Goal: Information Seeking & Learning: Learn about a topic

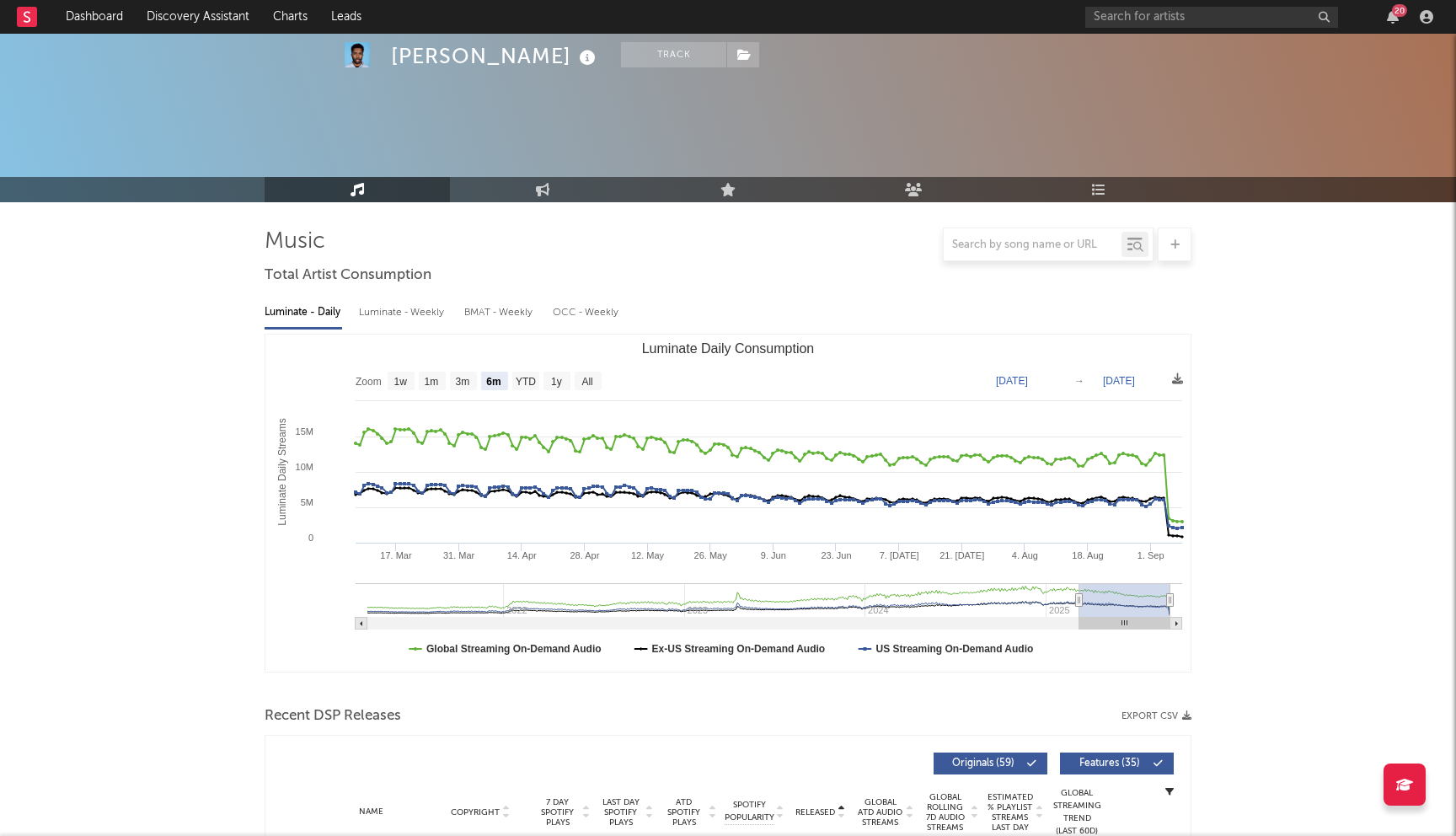
select select "6m"
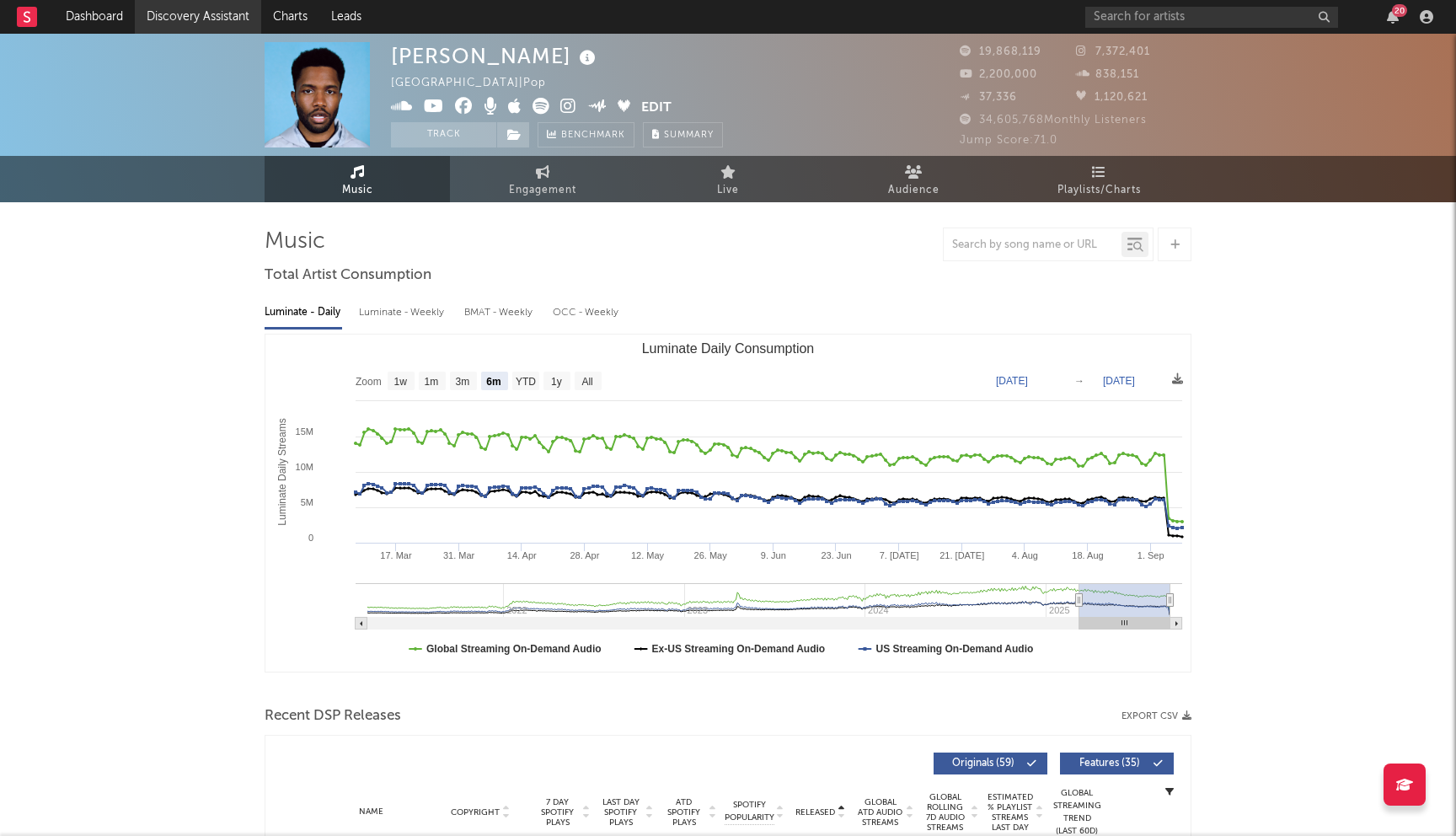
click at [152, 22] on link "Discovery Assistant" at bounding box center [197, 17] width 126 height 34
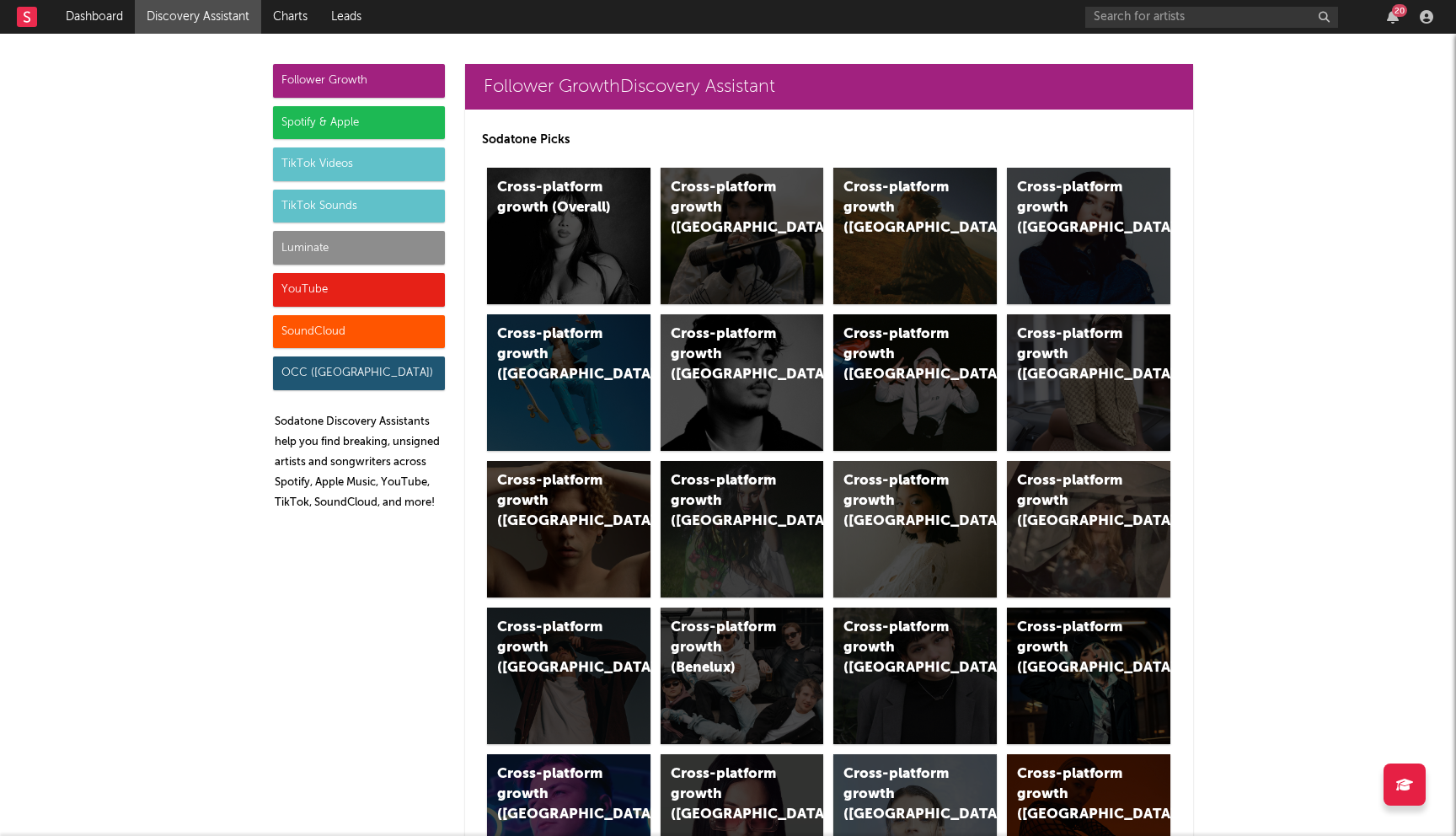
click at [357, 132] on div "Spotify & Apple" at bounding box center [358, 123] width 172 height 34
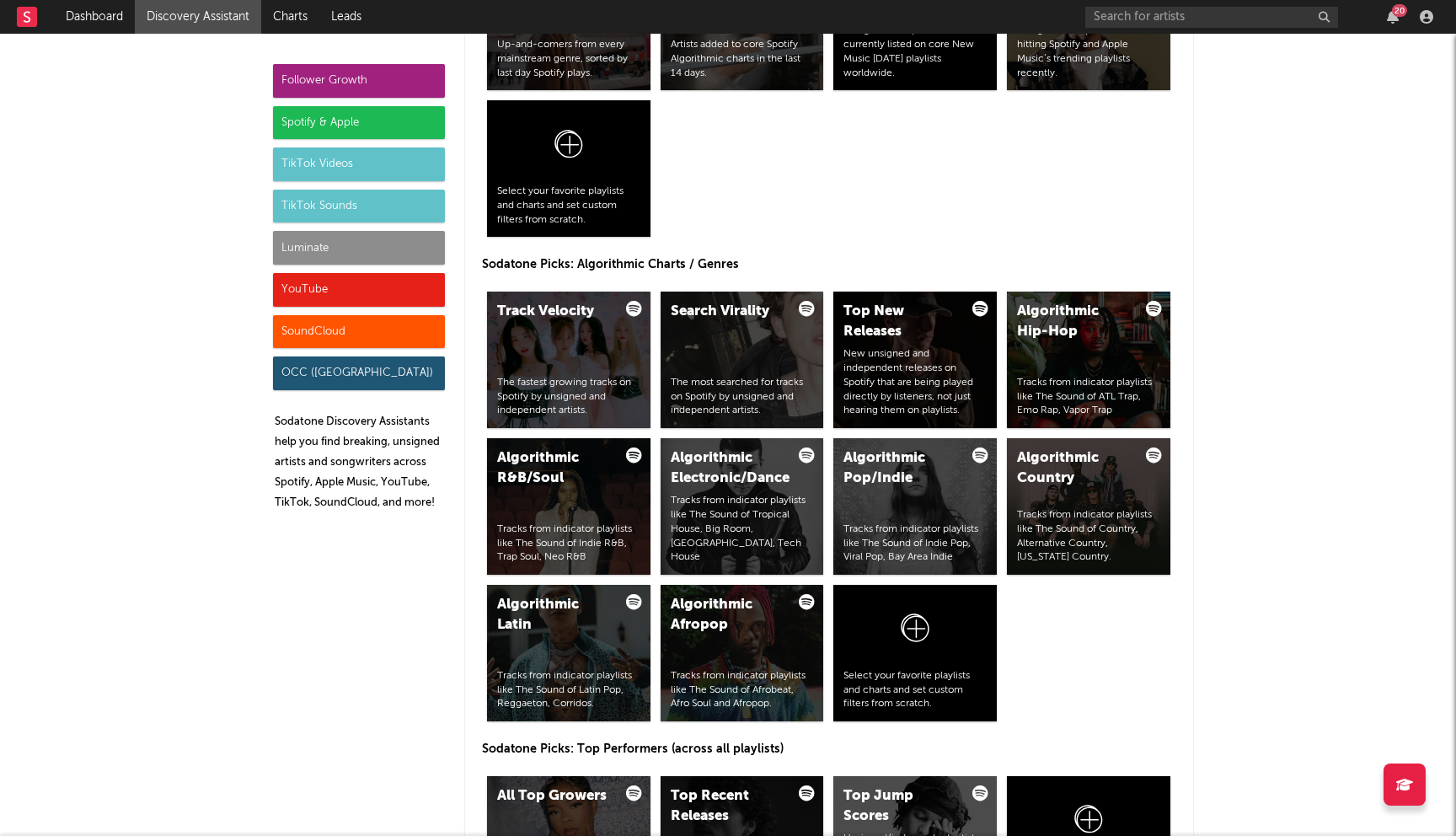
scroll to position [1914, 0]
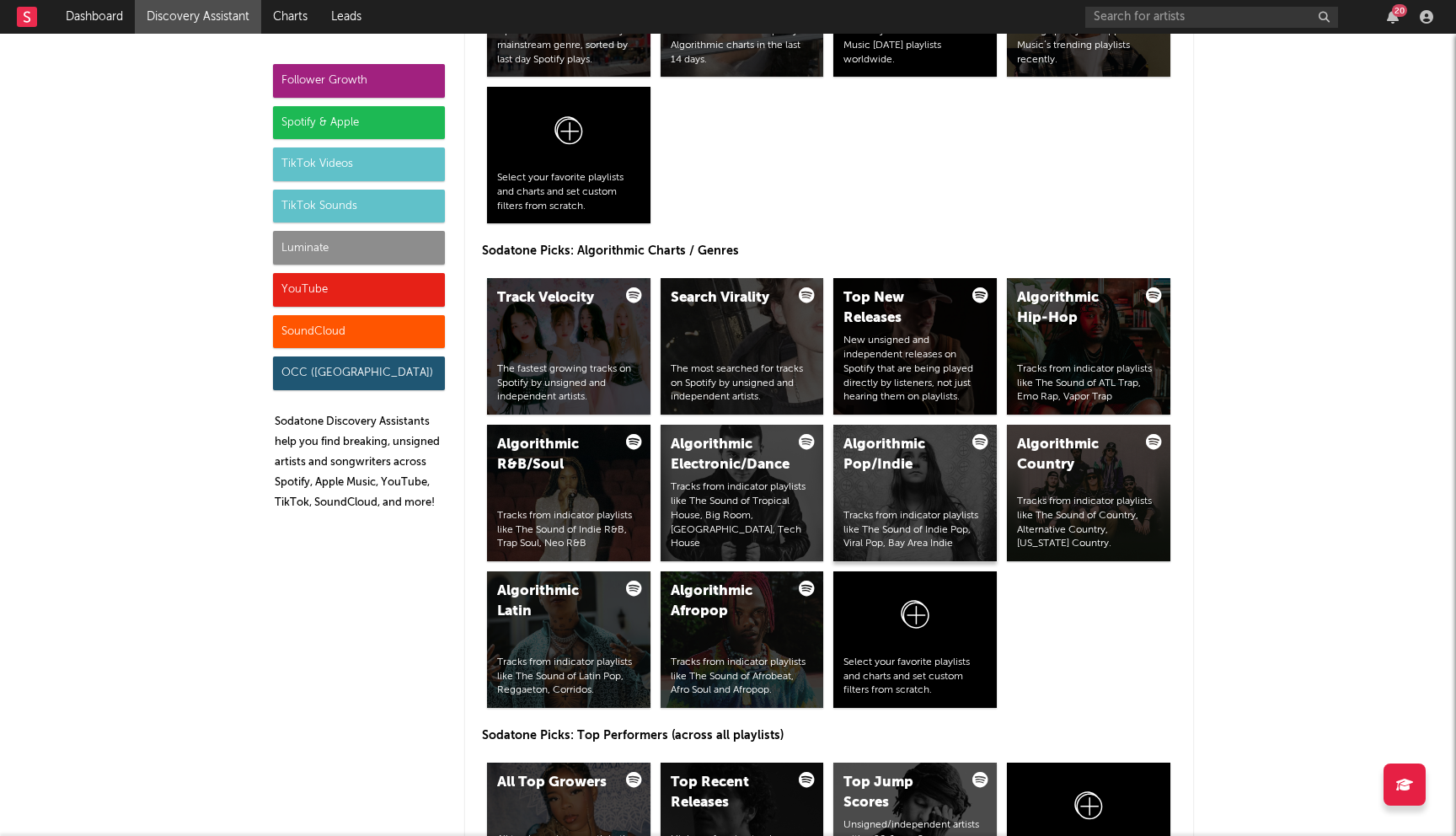
click at [853, 535] on div "Tracks from indicator playlists like The Sound of Indie Pop, Viral Pop, Bay Are…" at bounding box center [915, 530] width 143 height 42
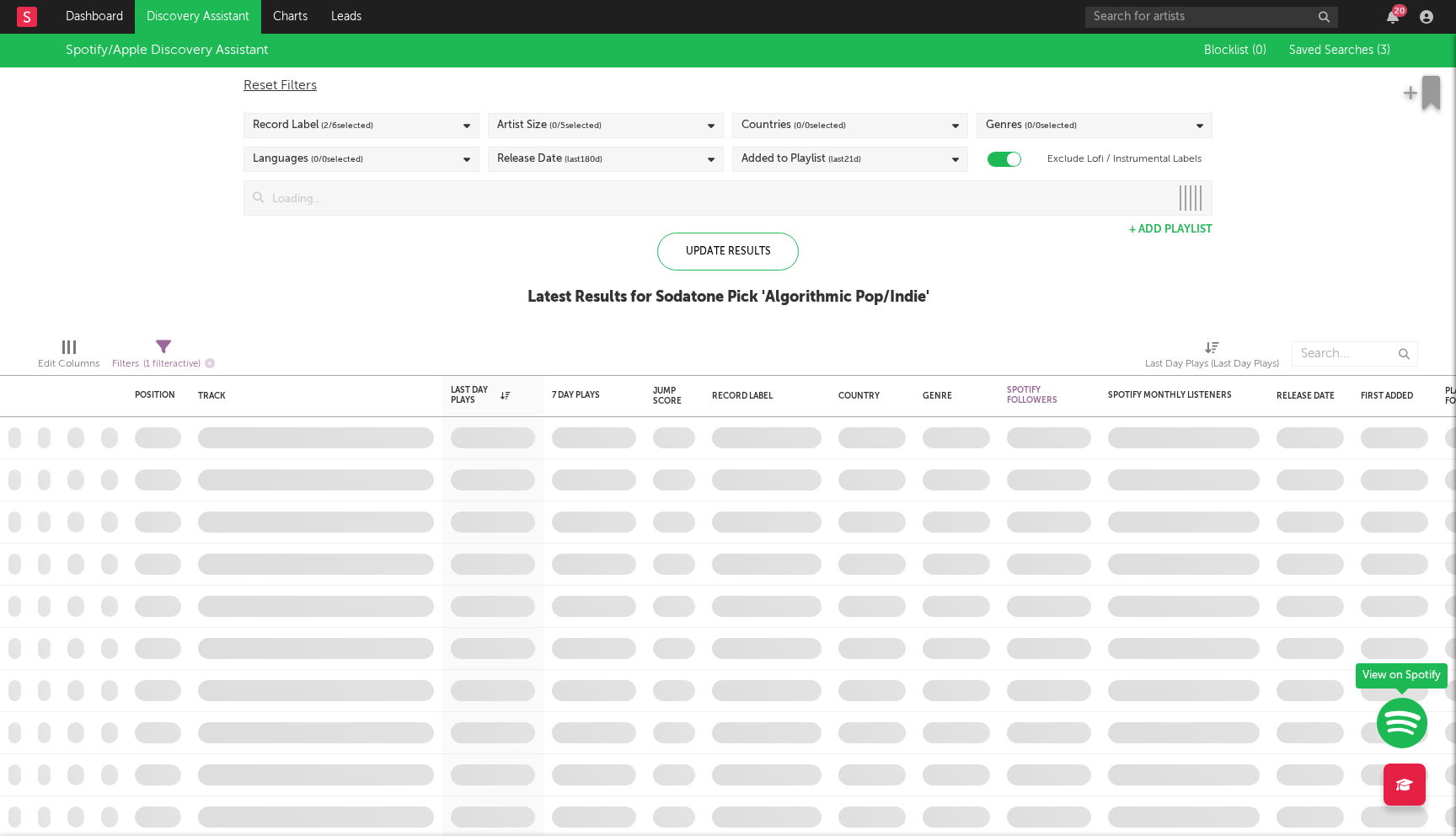
checkbox input "true"
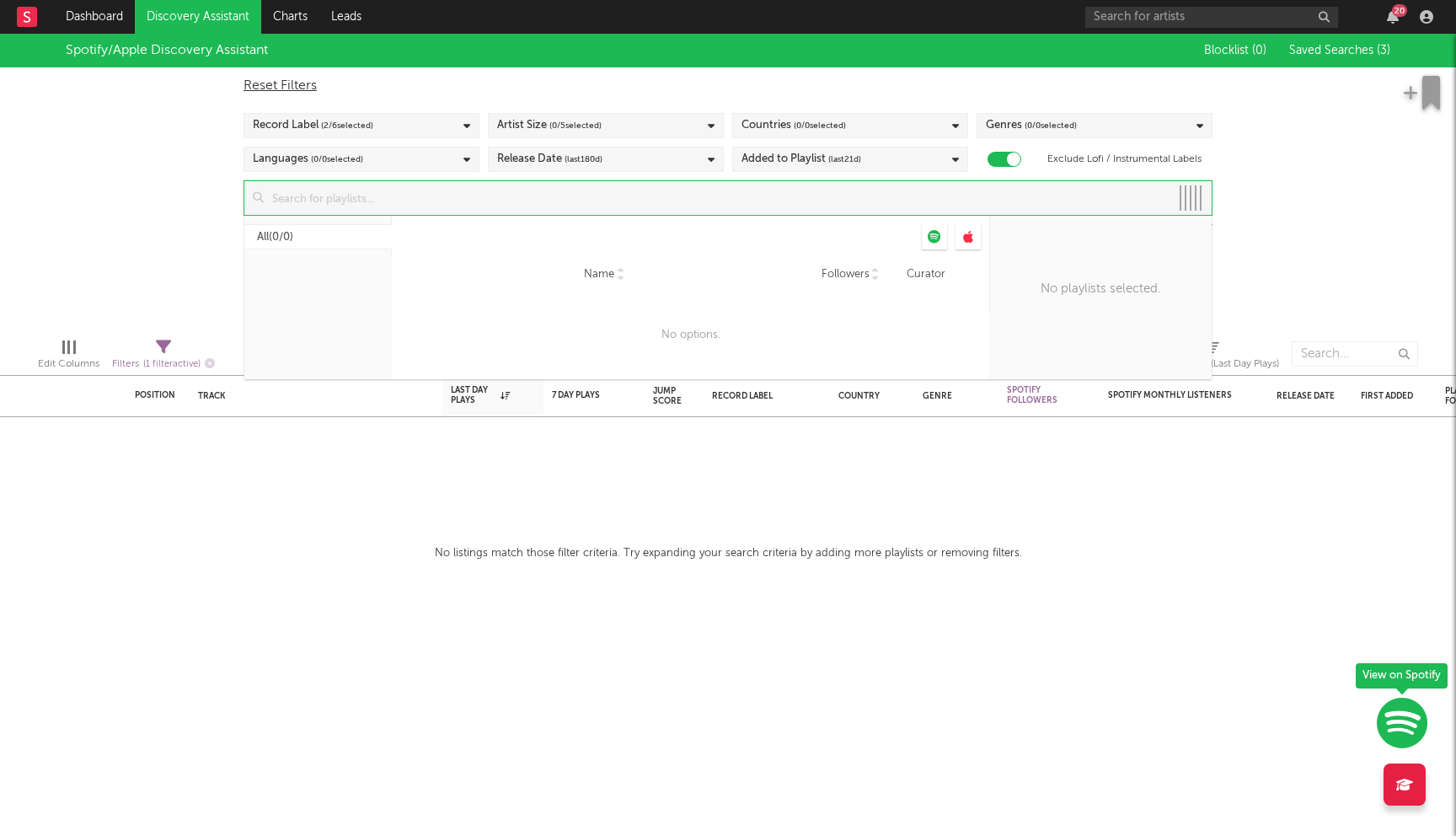
click at [491, 205] on input at bounding box center [717, 198] width 906 height 34
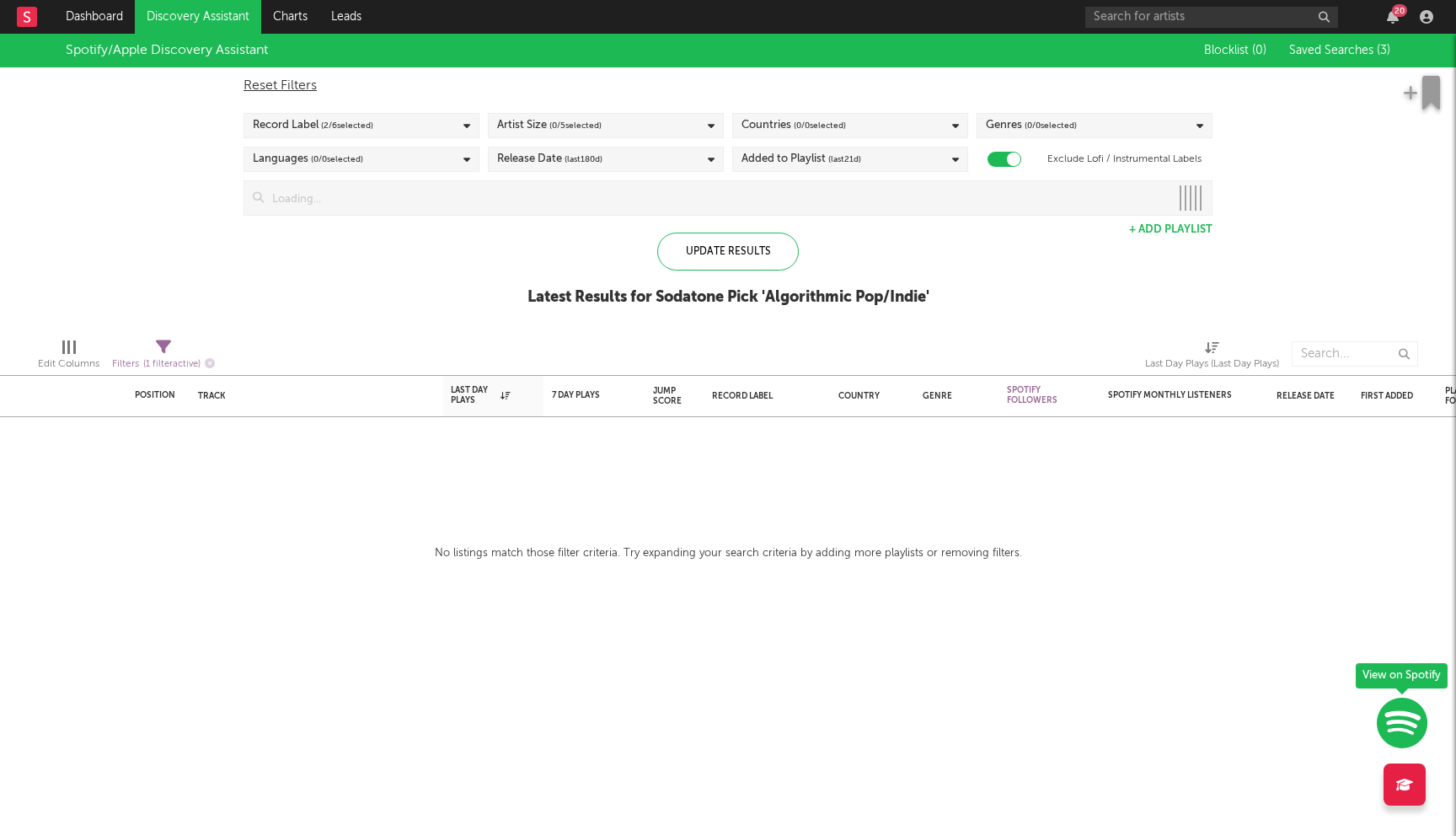
click at [830, 116] on span "( 0 / 0 selected)" at bounding box center [820, 125] width 53 height 20
click at [717, 62] on div "Spotify/Apple Discovery Assistant" at bounding box center [623, 51] width 1114 height 34
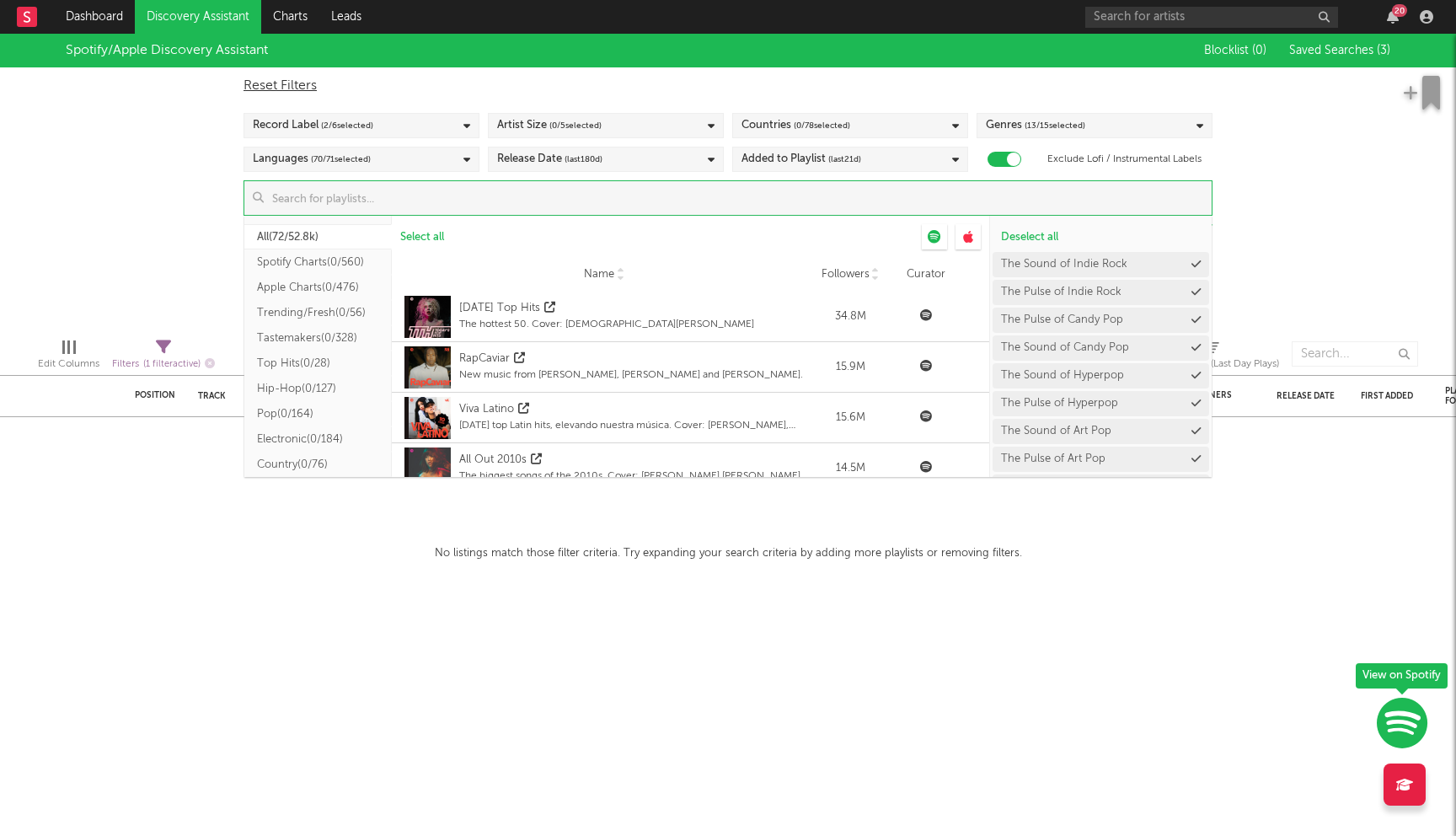
click at [605, 197] on input at bounding box center [737, 198] width 948 height 34
click at [305, 389] on button "Indie ( 0/78 )" at bounding box center [318, 394] width 147 height 25
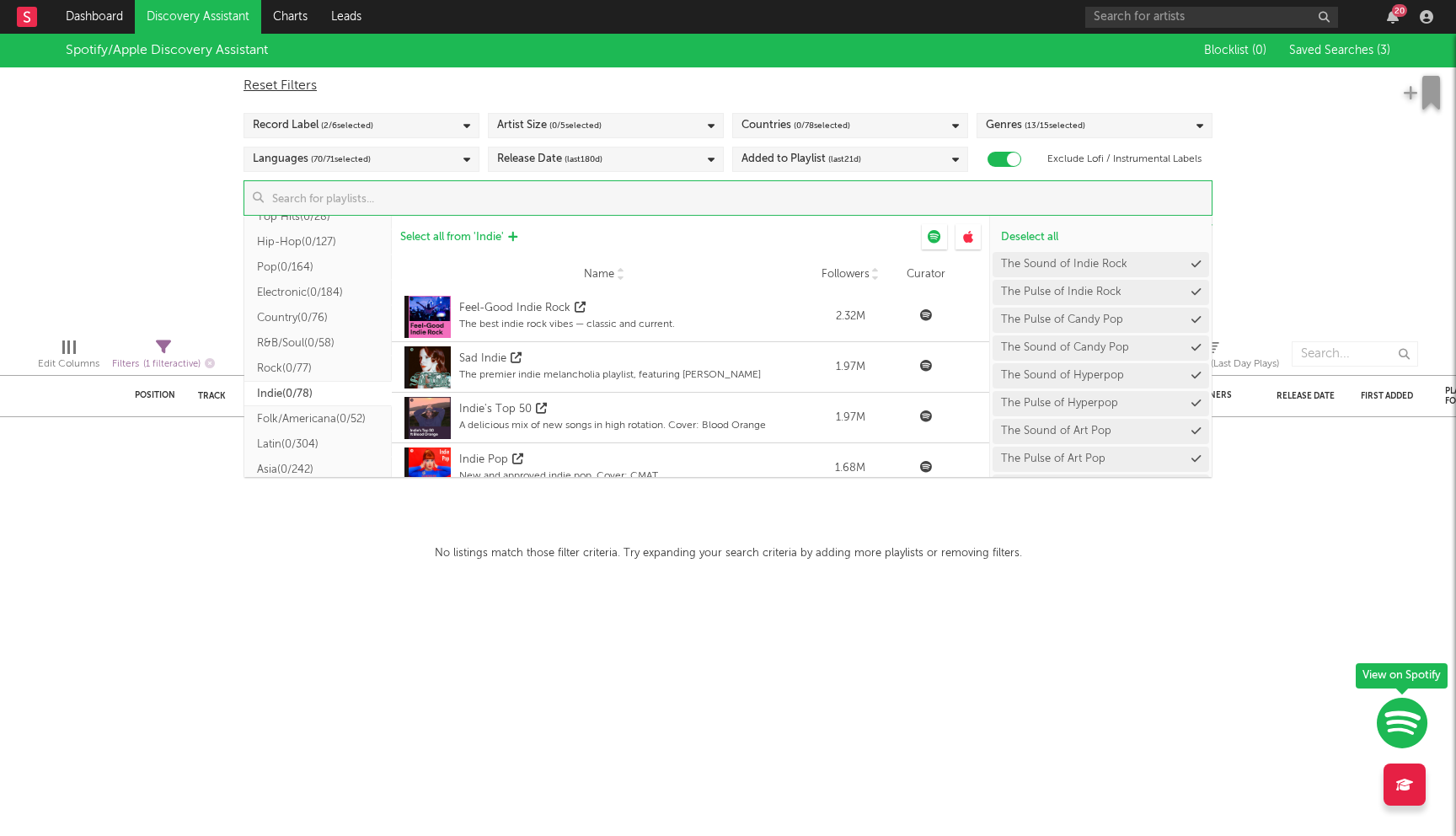
click at [443, 238] on span "Select all from ' Indie '" at bounding box center [452, 237] width 103 height 11
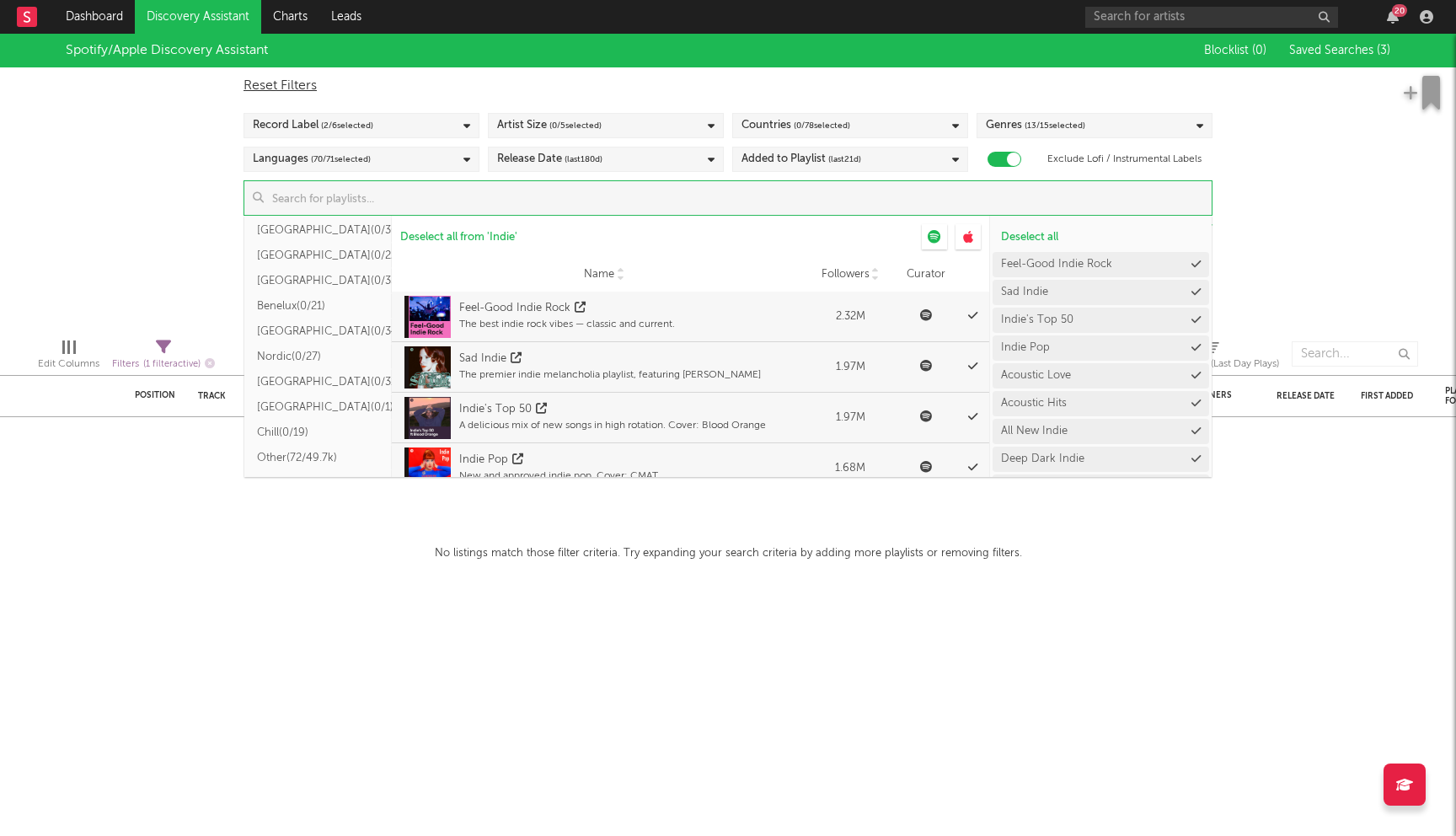
scroll to position [514, 0]
click at [291, 437] on button "Chill ( 0/19 )" at bounding box center [318, 430] width 147 height 25
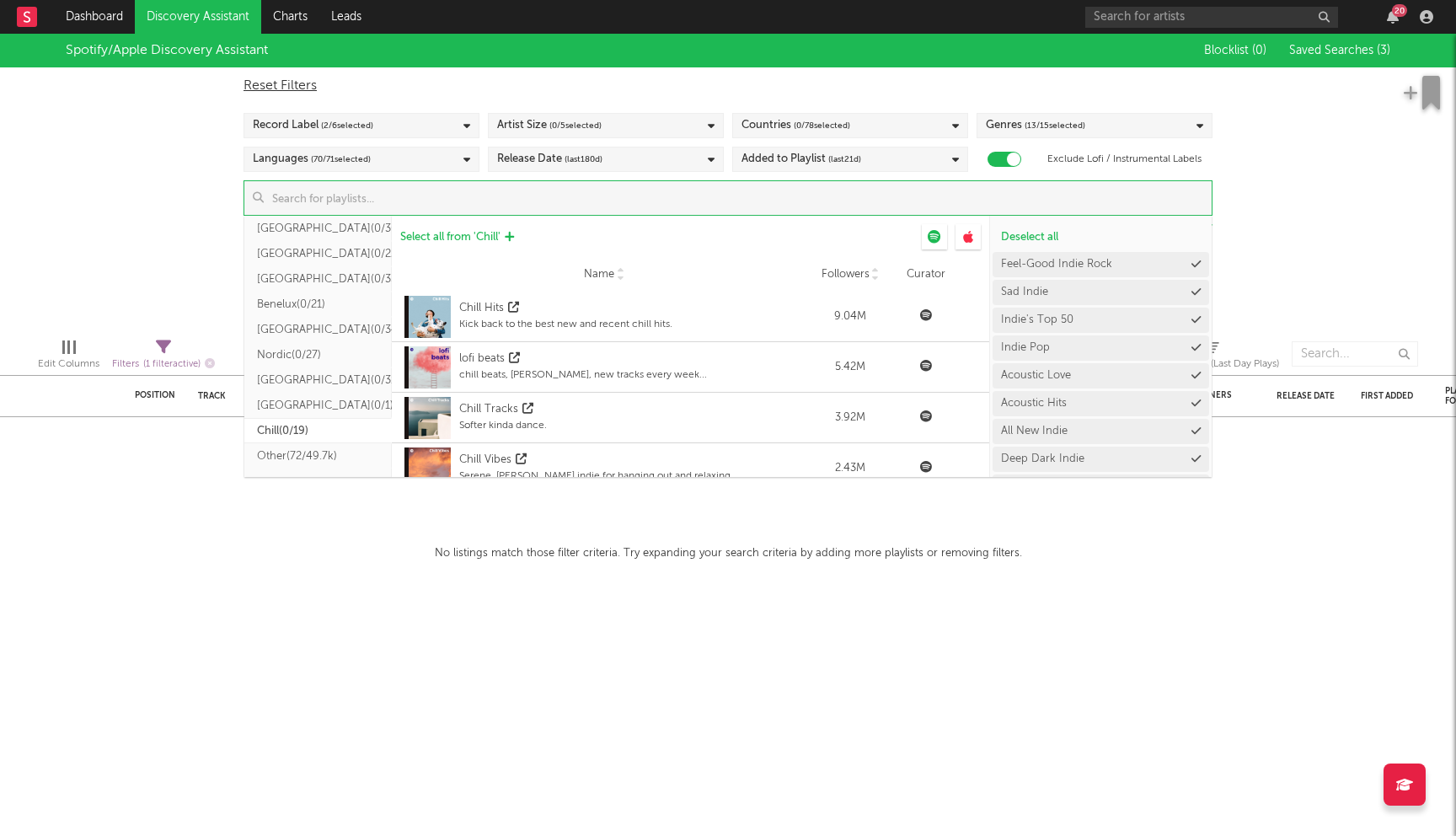
click at [471, 242] on span "Select all from ' Chill '" at bounding box center [451, 237] width 100 height 11
click at [307, 343] on button "Pop ( 0/164 )" at bounding box center [318, 344] width 147 height 25
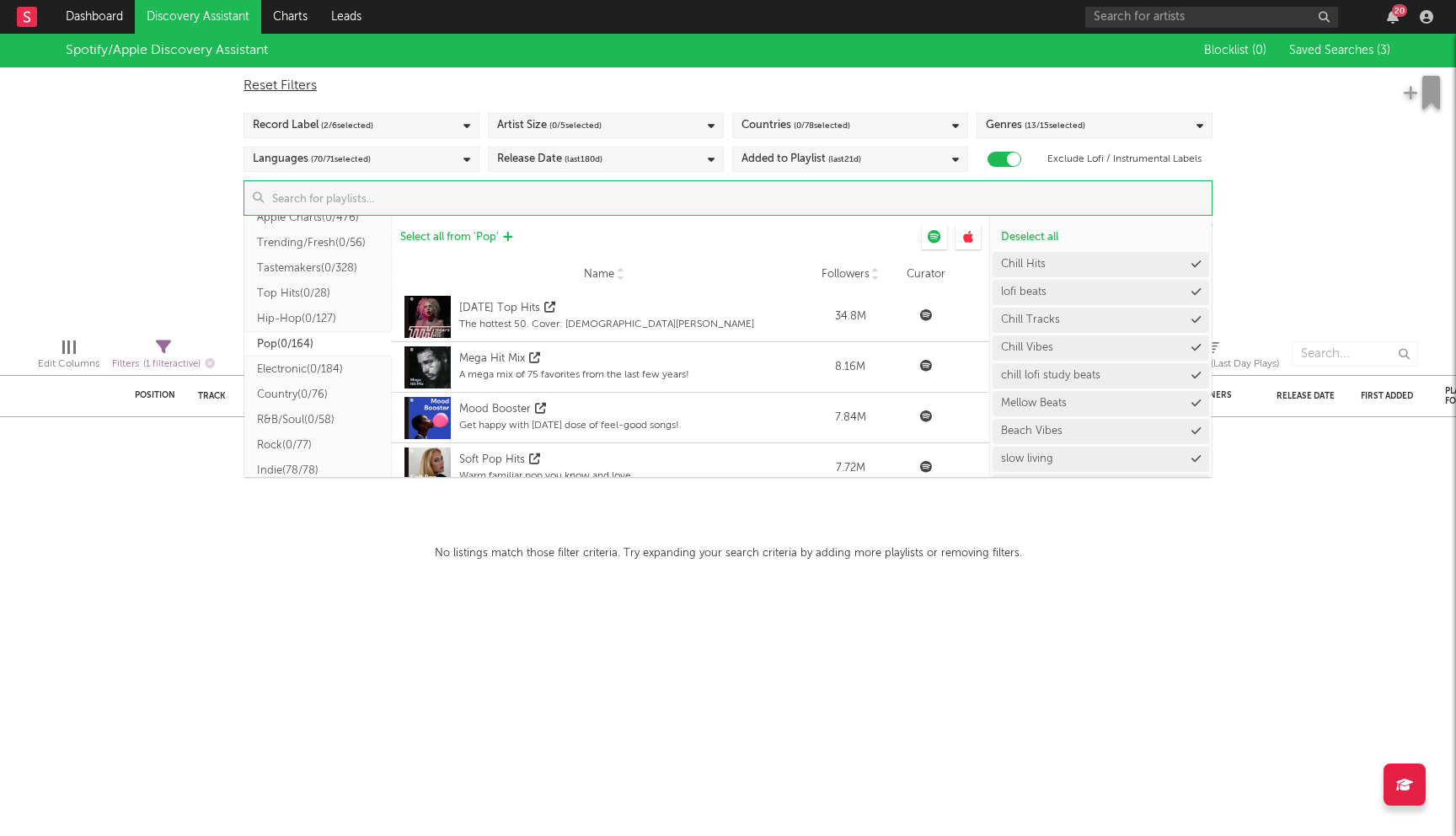
click at [480, 235] on span "Select all from ' Pop '" at bounding box center [450, 237] width 98 height 11
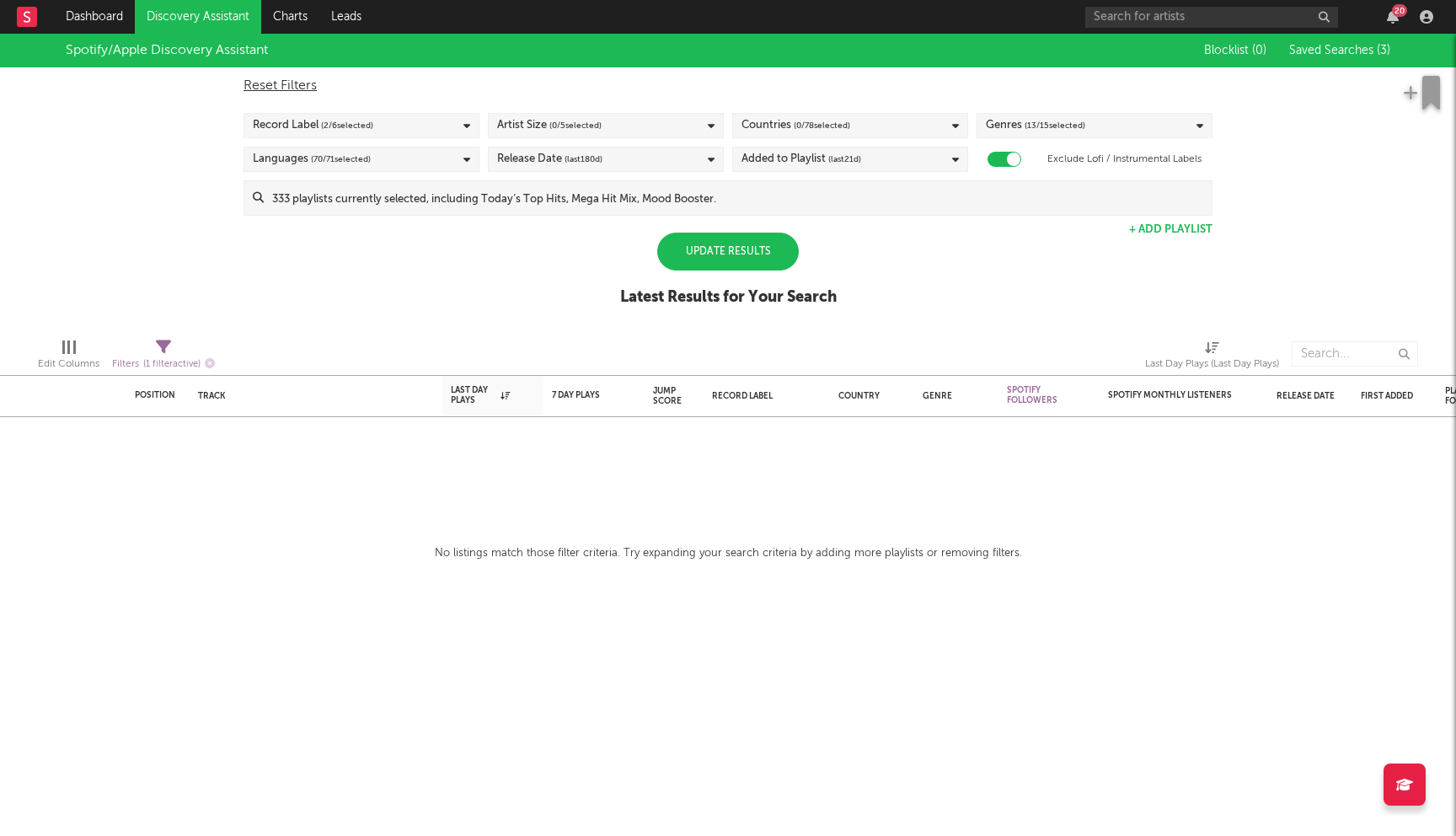
click at [167, 226] on div "Spotify/Apple Discovery Assistant Blocklist ( 0 ) Saved Searches ( 3 ) Reset Fi…" at bounding box center [728, 179] width 1456 height 291
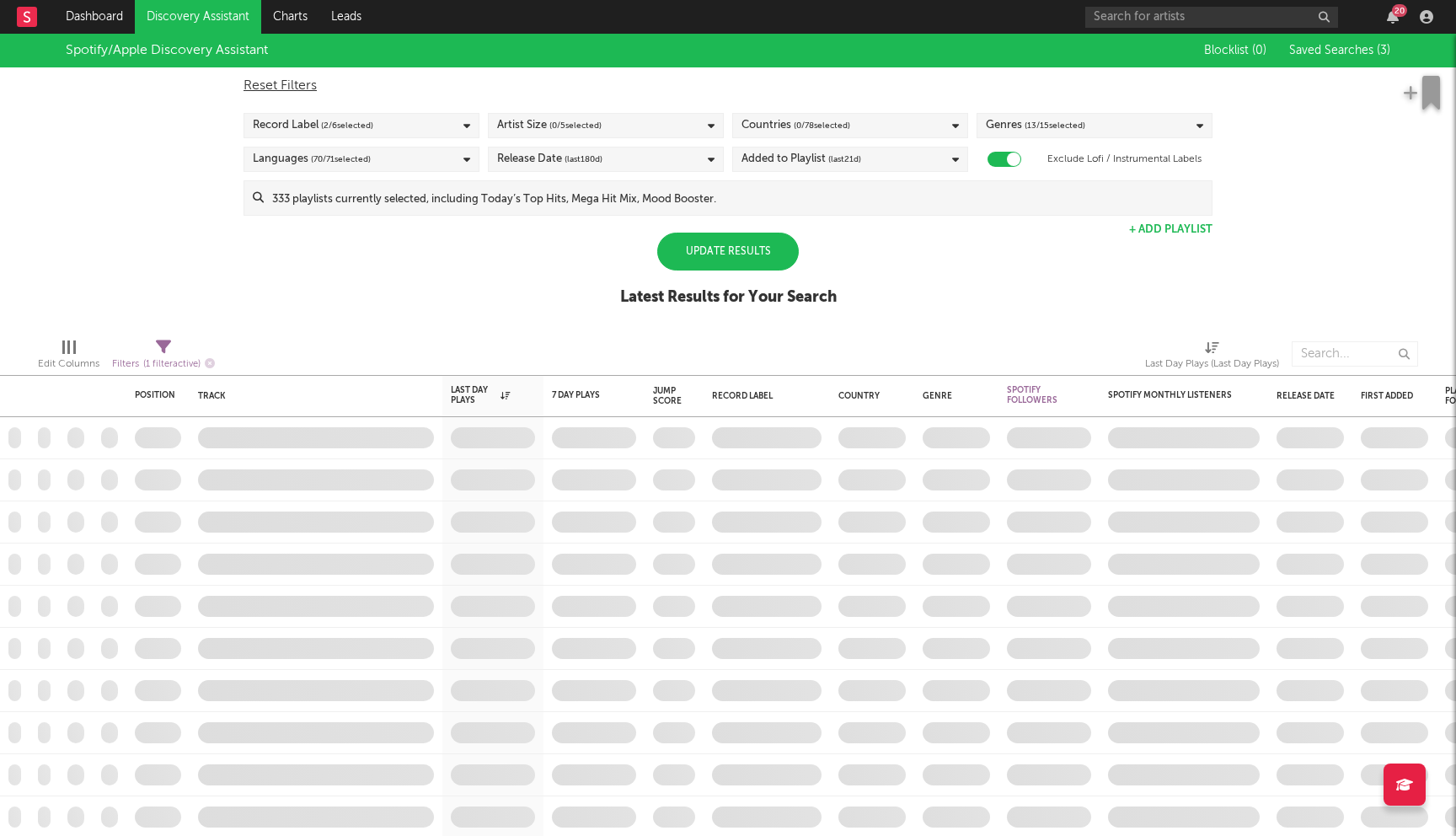
click at [756, 259] on div "Update Results" at bounding box center [728, 252] width 141 height 38
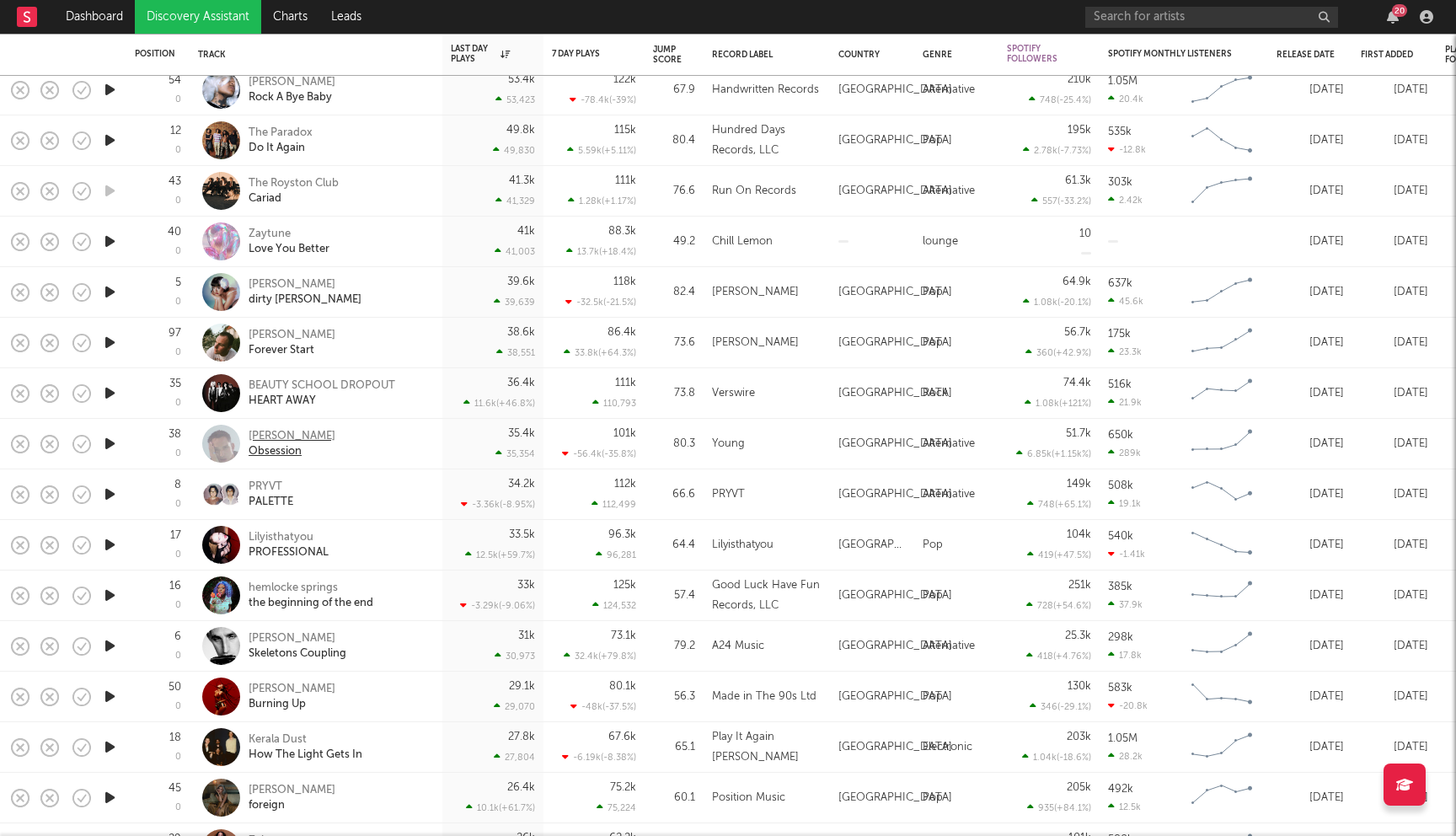
click at [269, 434] on div "Oliver Sim" at bounding box center [292, 436] width 86 height 15
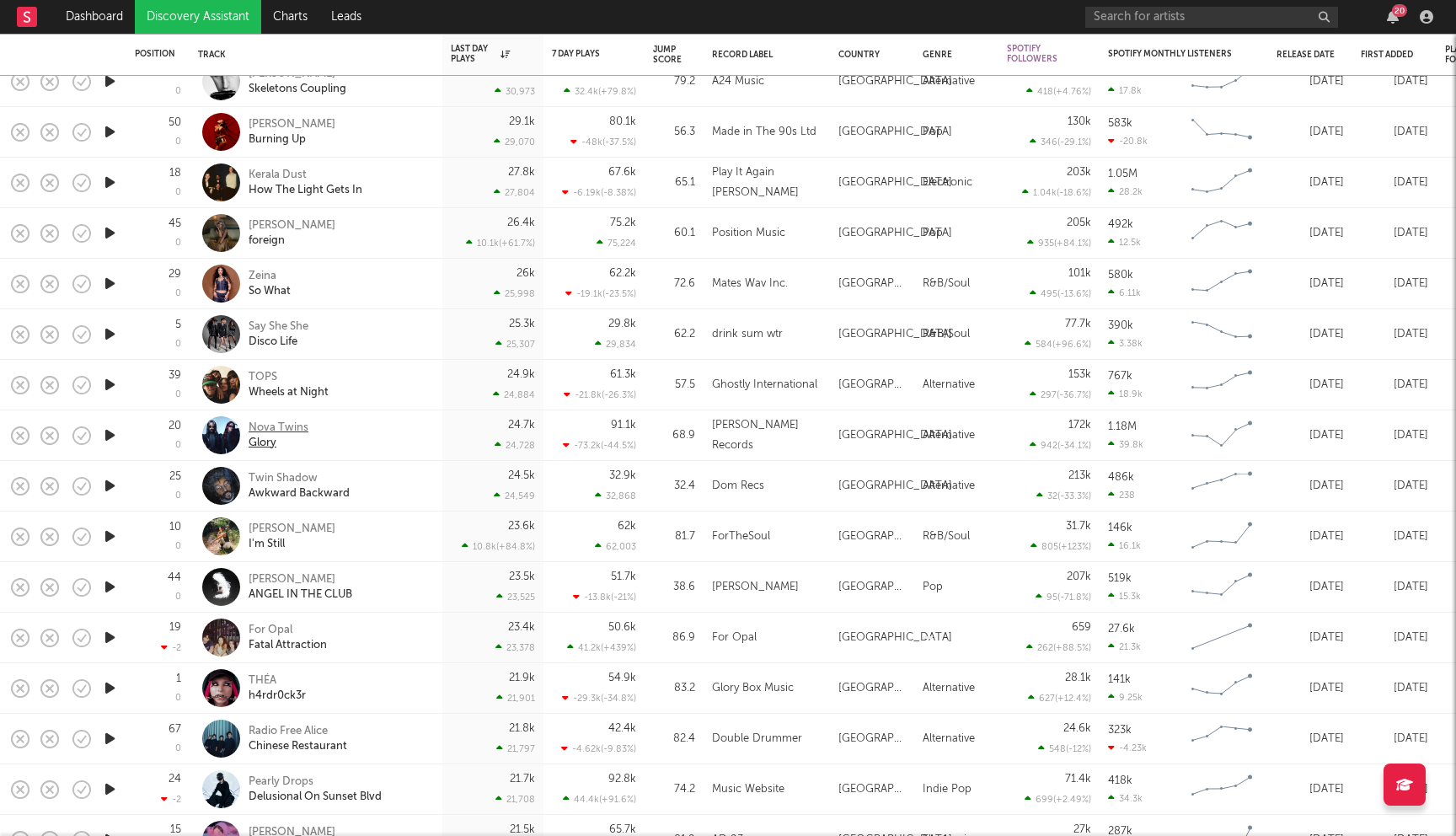
click at [272, 428] on div "Nova Twins" at bounding box center [279, 428] width 60 height 15
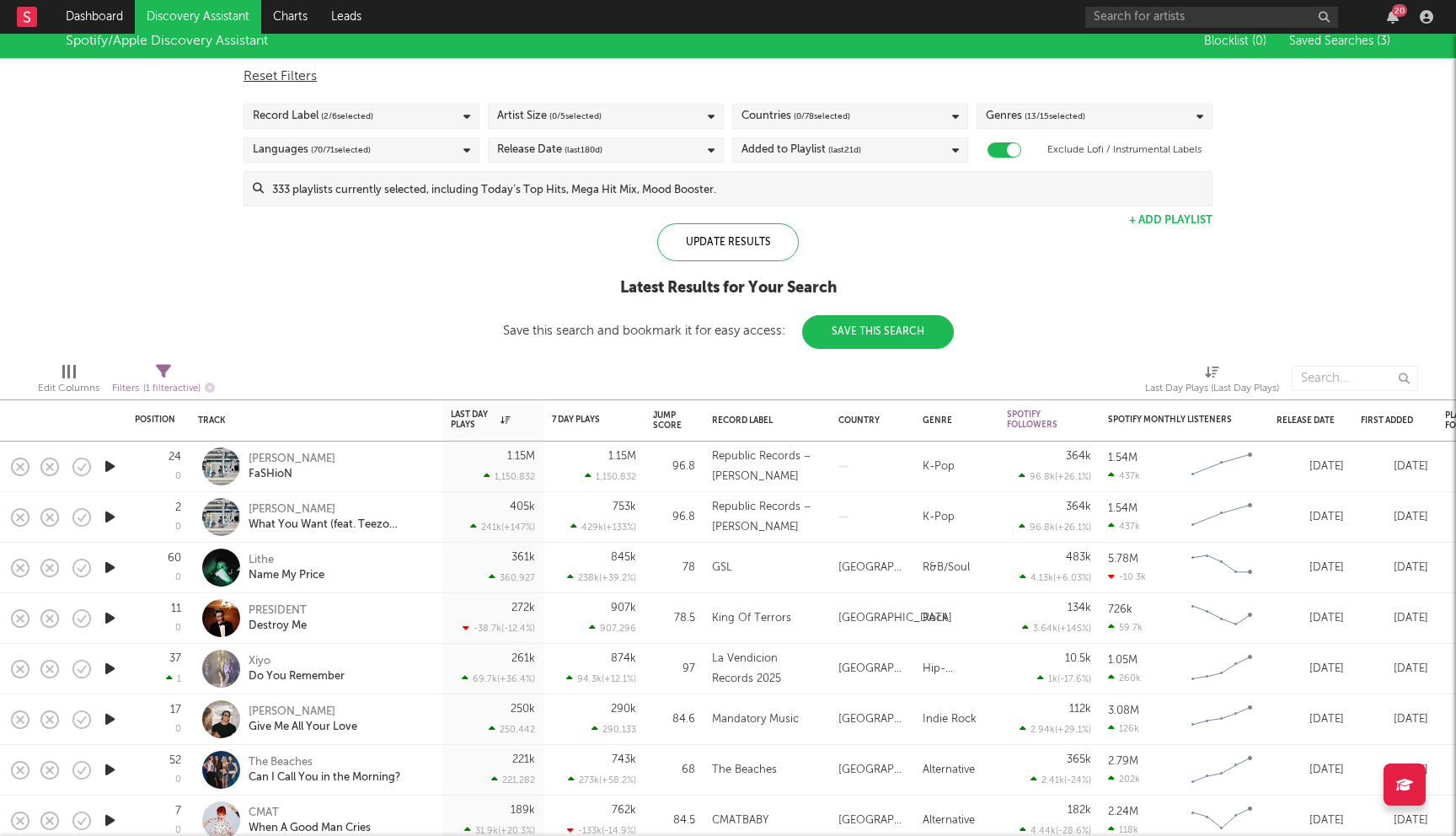
click at [786, 121] on div "Countries ( 0 / 78 selected)" at bounding box center [796, 116] width 108 height 20
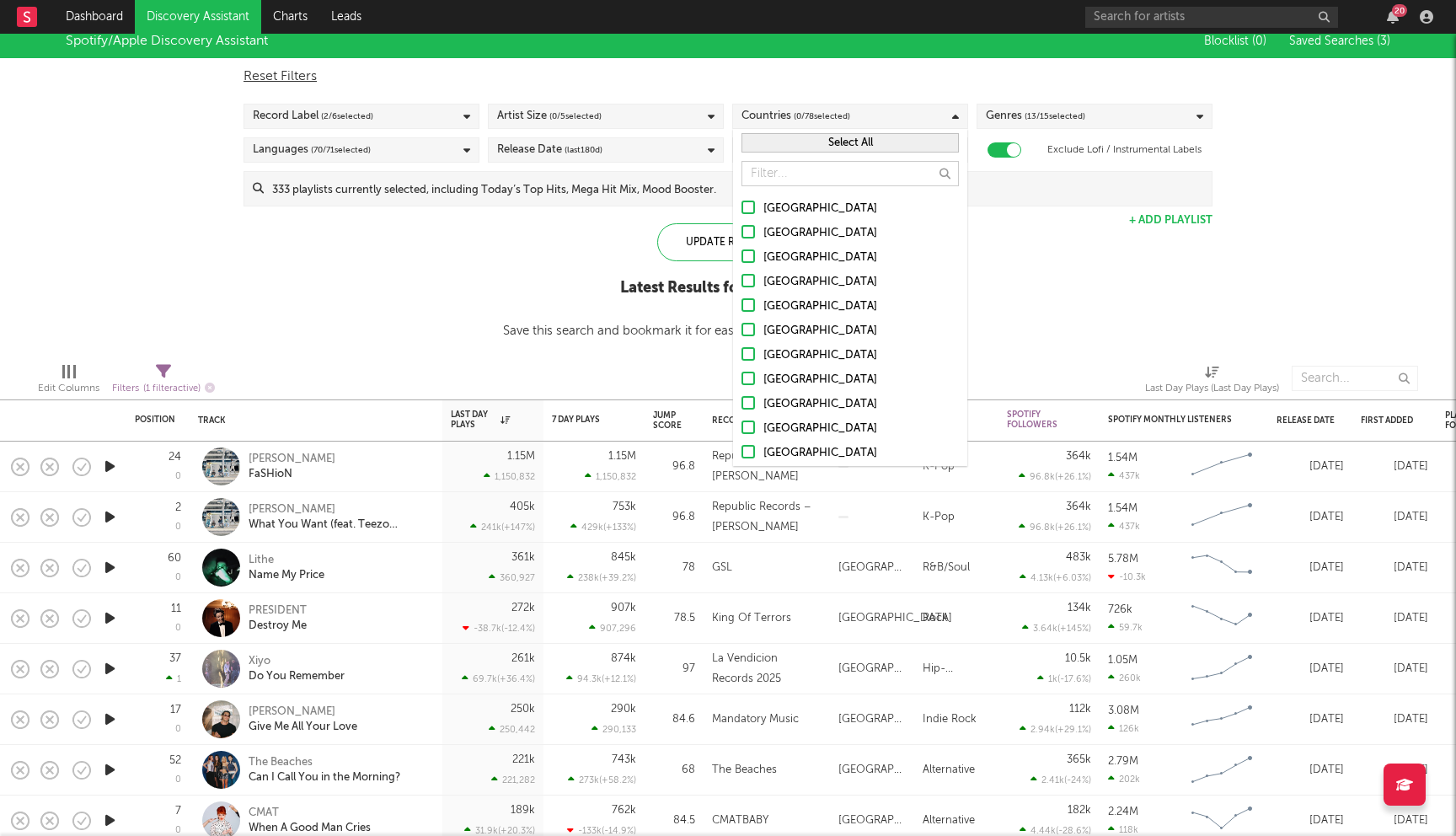
click at [776, 208] on div "United States" at bounding box center [861, 209] width 196 height 20
click at [742, 208] on input "United States" at bounding box center [742, 209] width 0 height 20
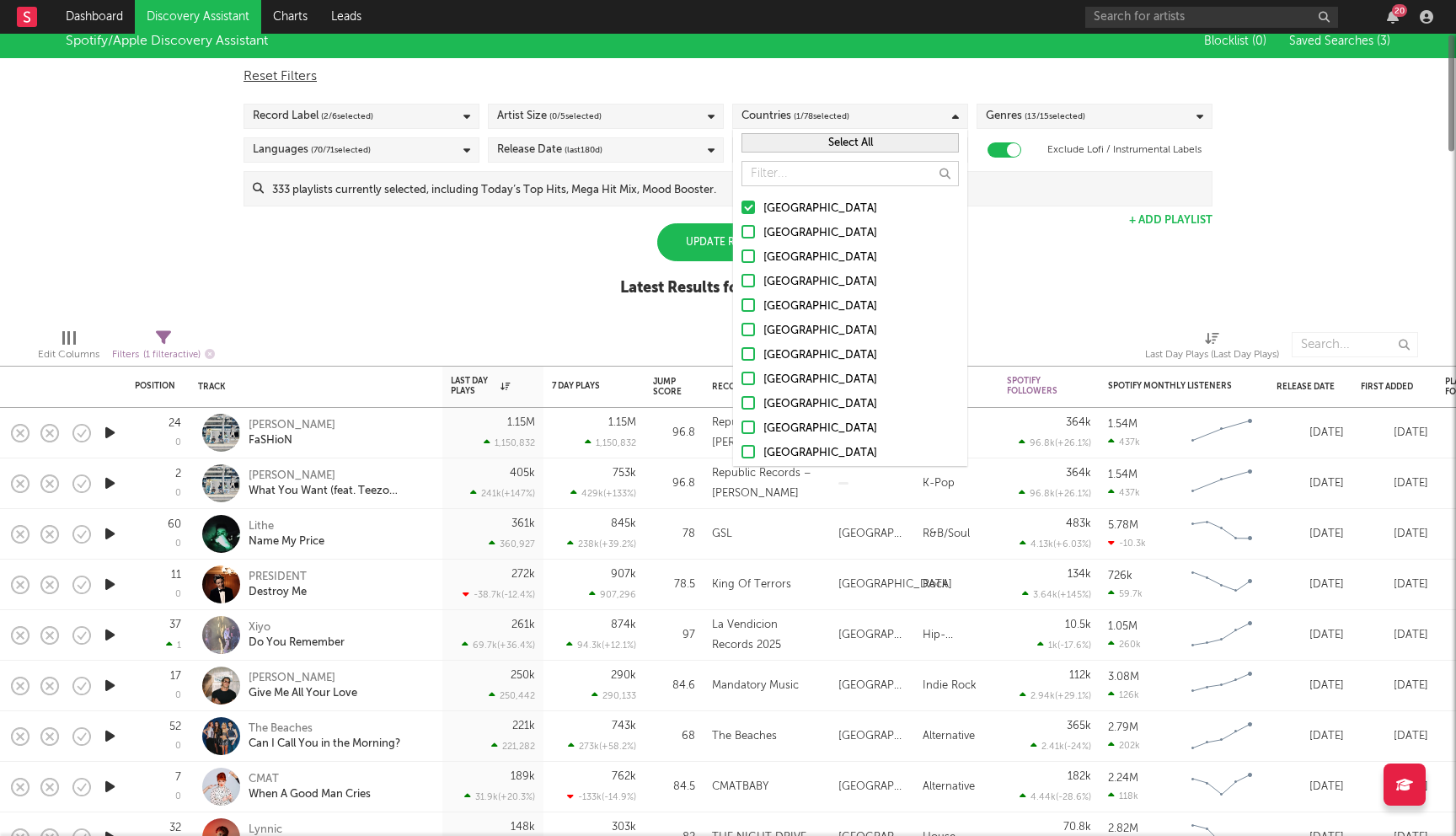
click at [756, 235] on label "Australia" at bounding box center [850, 234] width 218 height 20
click at [742, 235] on input "Australia" at bounding box center [742, 234] width 0 height 20
click at [752, 249] on div at bounding box center [749, 256] width 14 height 14
click at [742, 249] on input "Canada" at bounding box center [742, 258] width 0 height 20
click at [748, 275] on div at bounding box center [749, 280] width 14 height 14
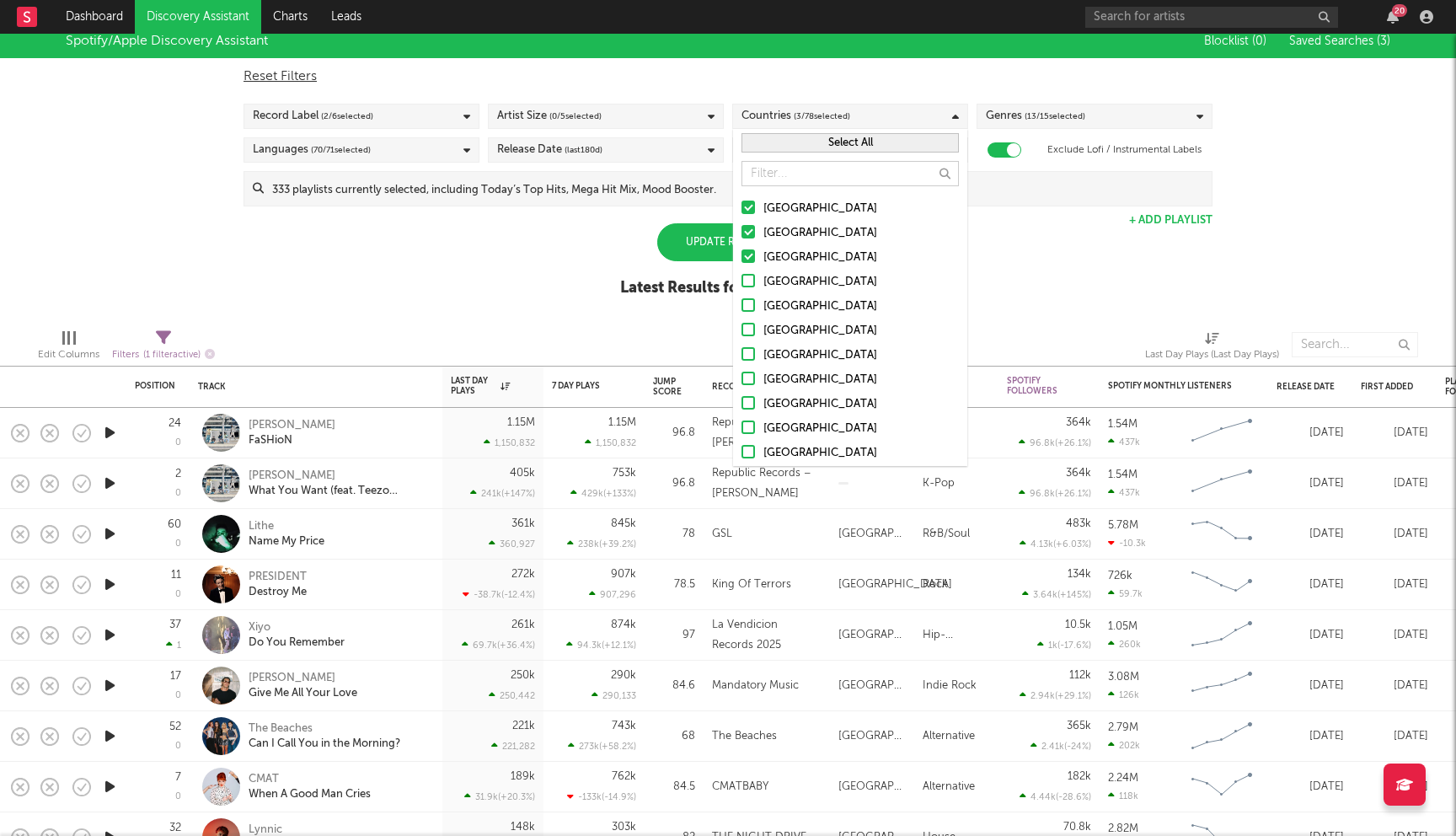
click at [742, 275] on input "[GEOGRAPHIC_DATA]" at bounding box center [742, 282] width 0 height 20
click at [550, 280] on div "Spotify/Apple Discovery Assistant Blocklist ( 0 ) Saved Searches ( 3 ) Reset Fi…" at bounding box center [728, 169] width 1456 height 291
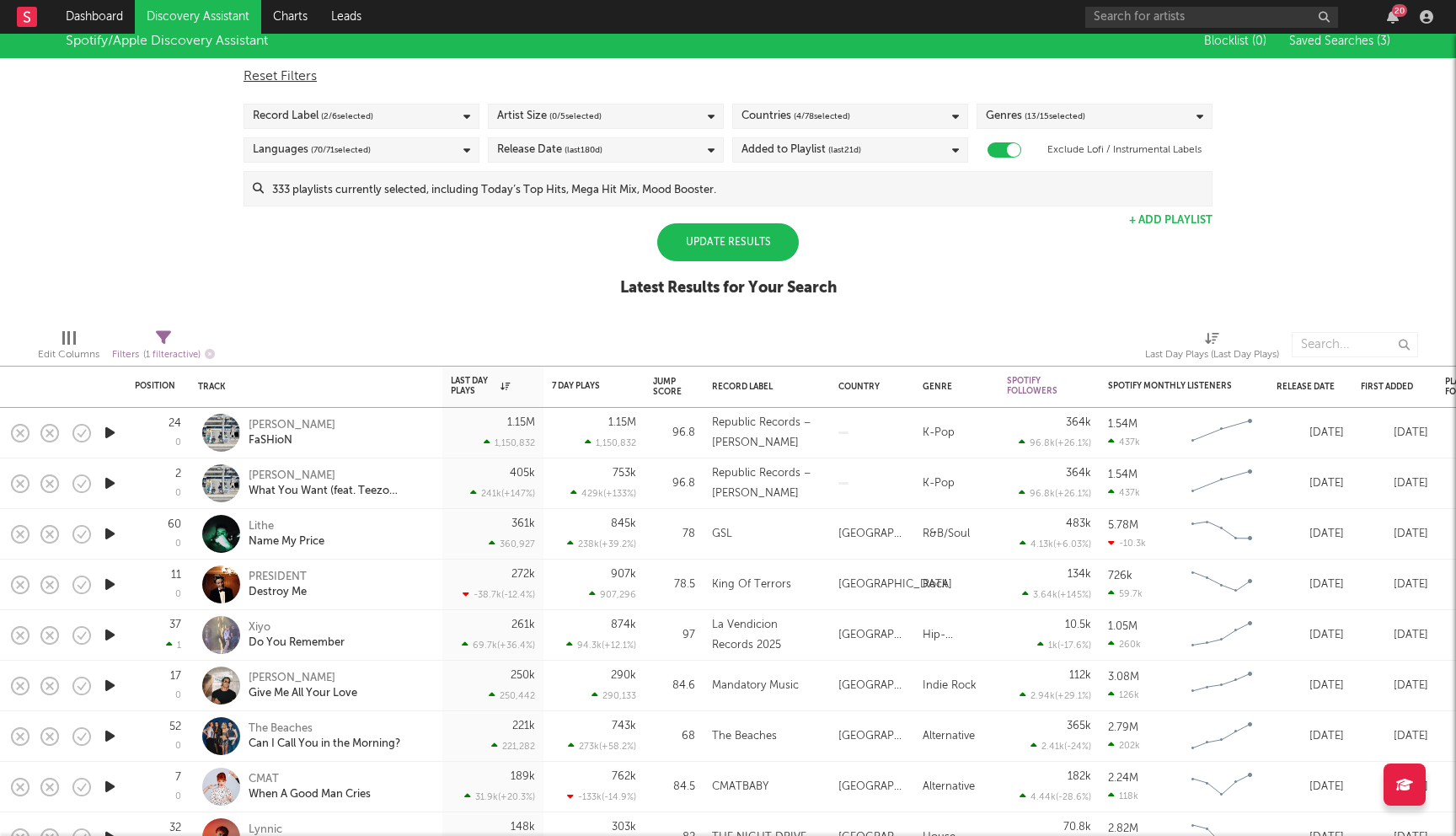
click at [597, 197] on input at bounding box center [737, 189] width 948 height 34
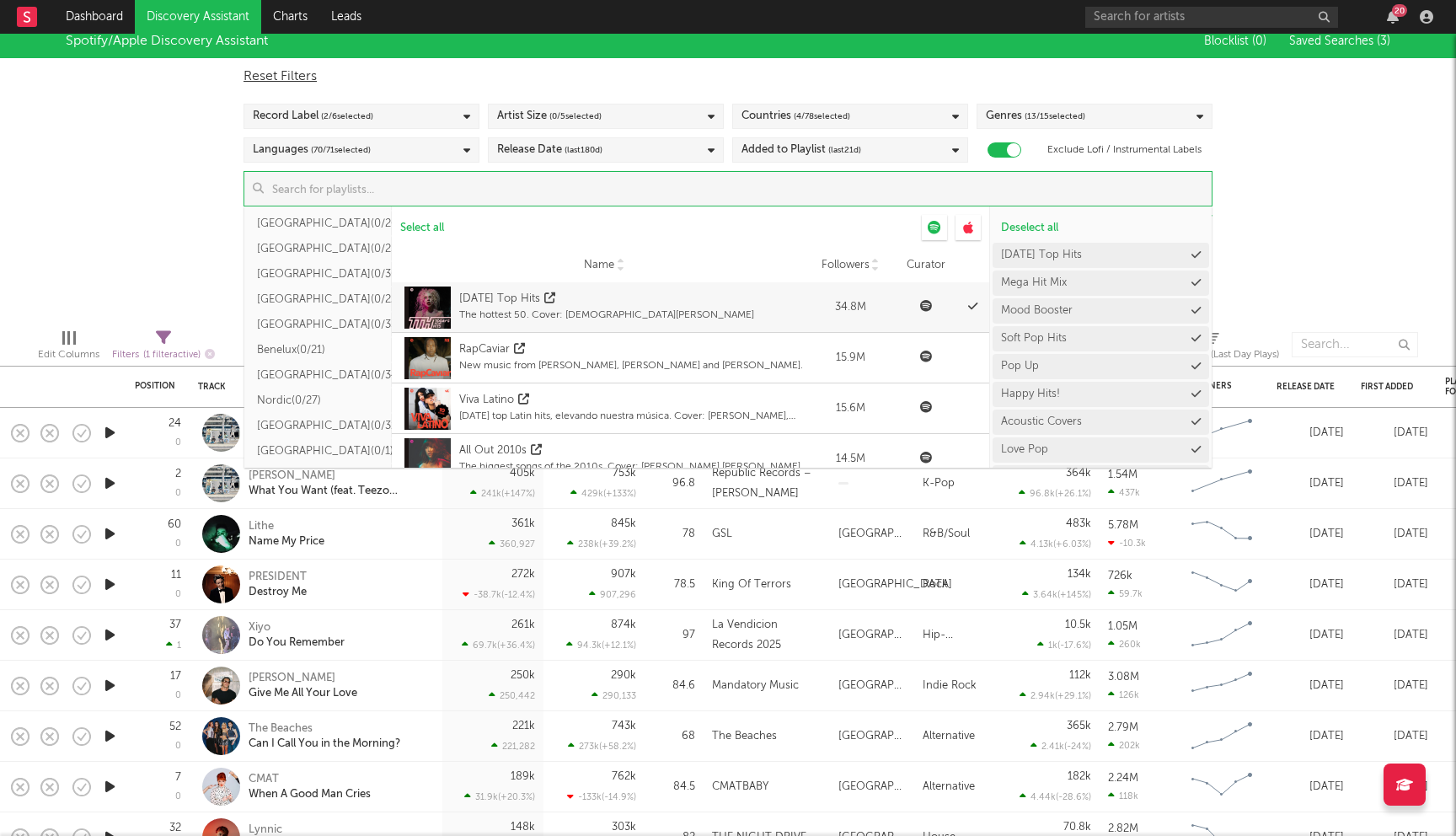
scroll to position [514, 0]
click at [296, 391] on button "Canada ( 0/1 )" at bounding box center [318, 396] width 147 height 25
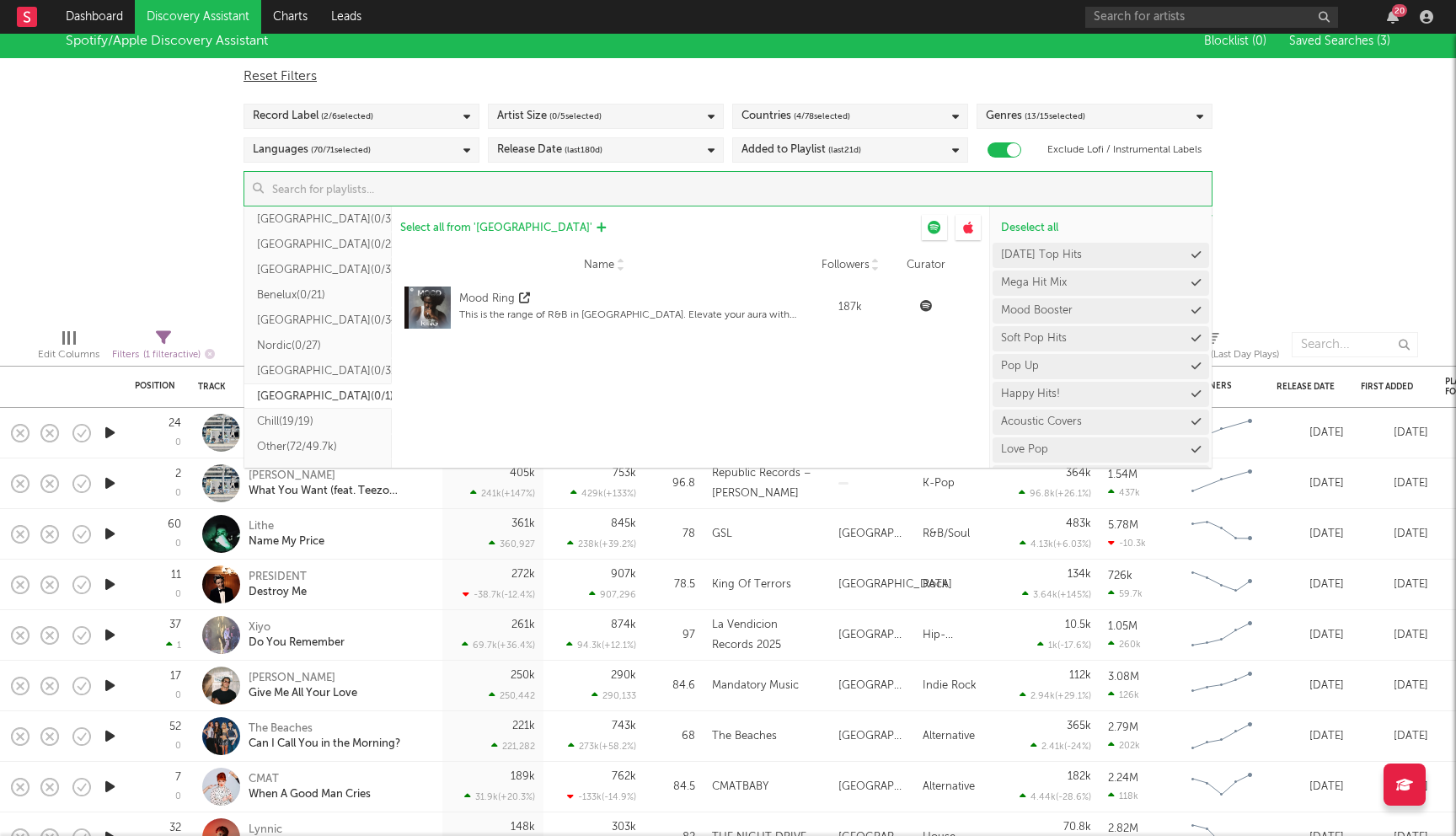
click at [461, 230] on span "Select all from ' Canada '" at bounding box center [496, 228] width 192 height 11
click at [168, 240] on div "Spotify/Apple Discovery Assistant Blocklist ( 0 ) Saved Searches ( 3 ) Reset Fi…" at bounding box center [728, 169] width 1456 height 291
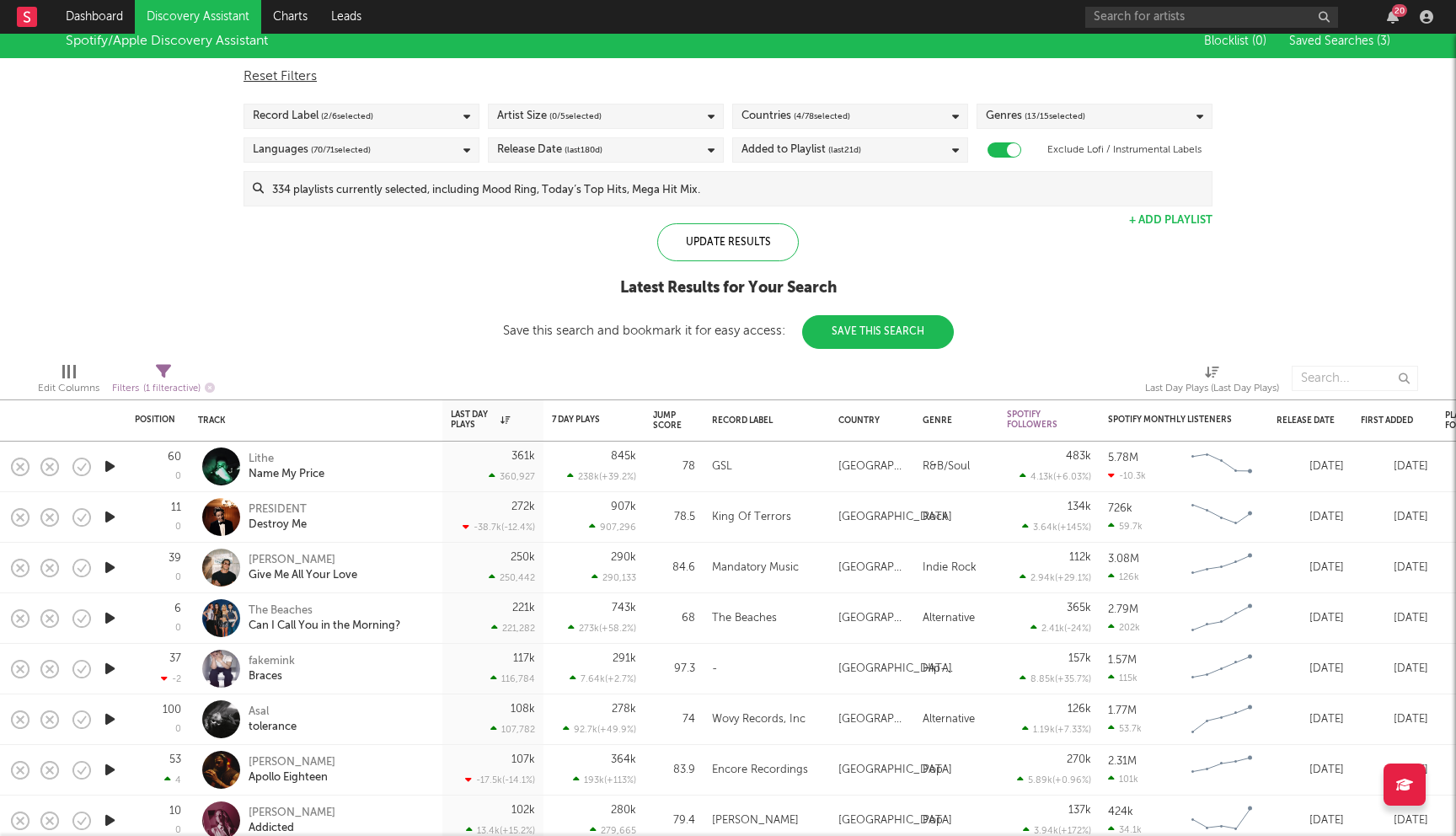
click at [811, 152] on div "Added to Playlist (last 21 d)" at bounding box center [801, 150] width 119 height 20
click at [790, 226] on div "Last 60 Days" at bounding box center [861, 230] width 196 height 20
click at [742, 226] on input "Last 60 Days" at bounding box center [742, 230] width 0 height 20
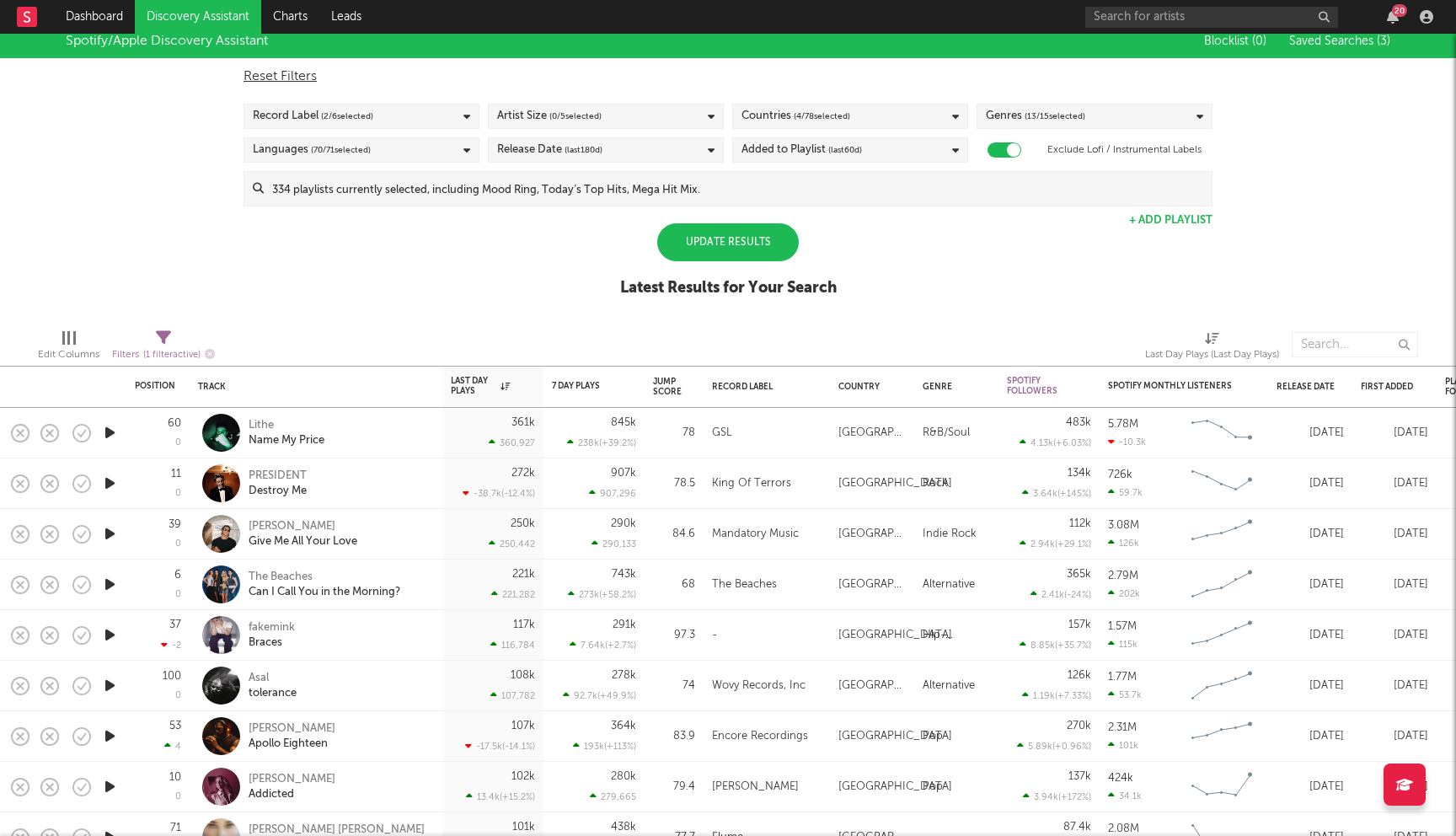
click at [595, 255] on div "Spotify/Apple Discovery Assistant Blocklist ( 0 ) Saved Searches ( 3 ) Reset Fi…" at bounding box center [728, 169] width 1456 height 291
click at [697, 247] on div "Update Results" at bounding box center [728, 242] width 141 height 38
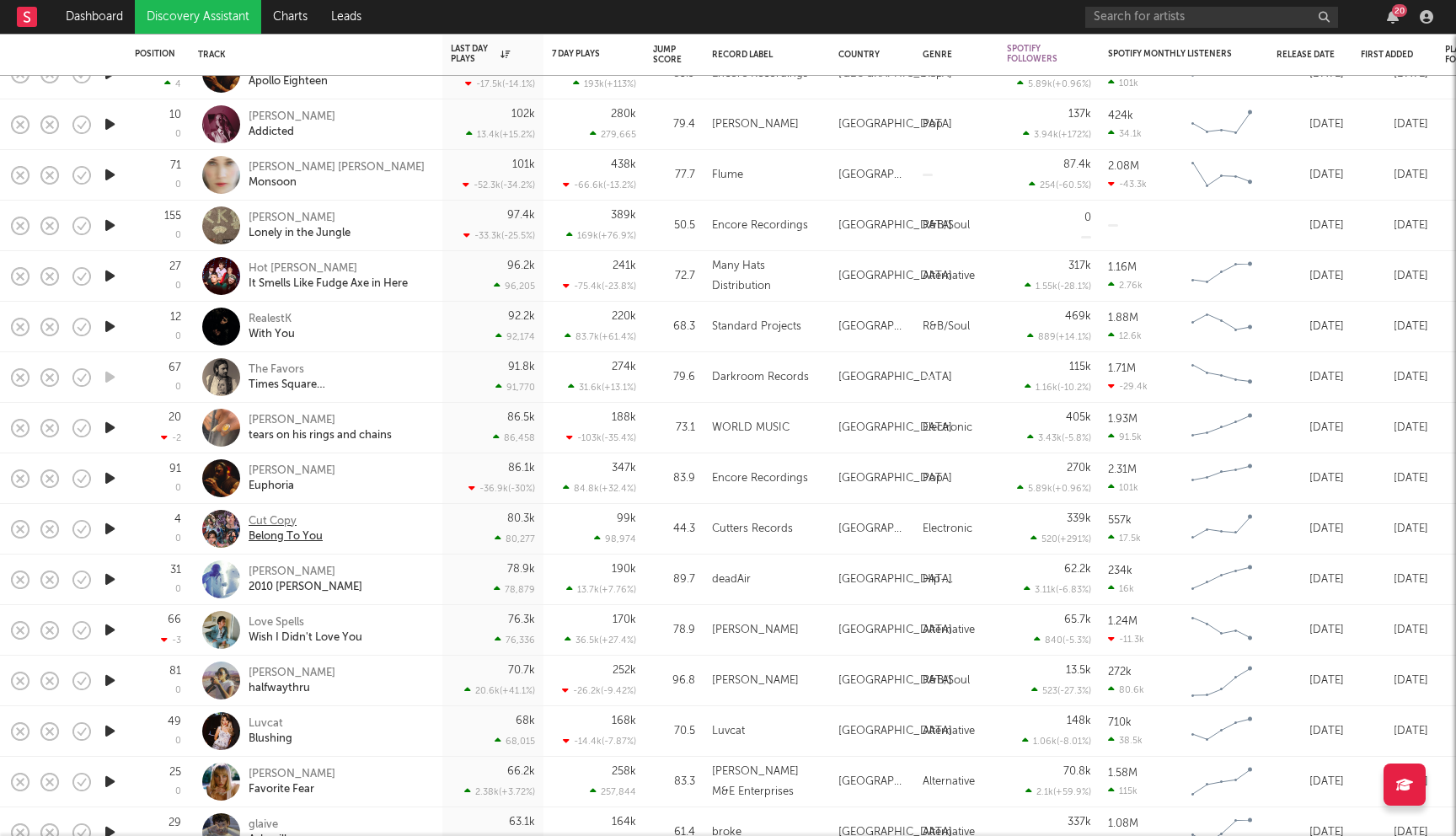
click at [274, 521] on div "Cut Copy" at bounding box center [286, 522] width 75 height 15
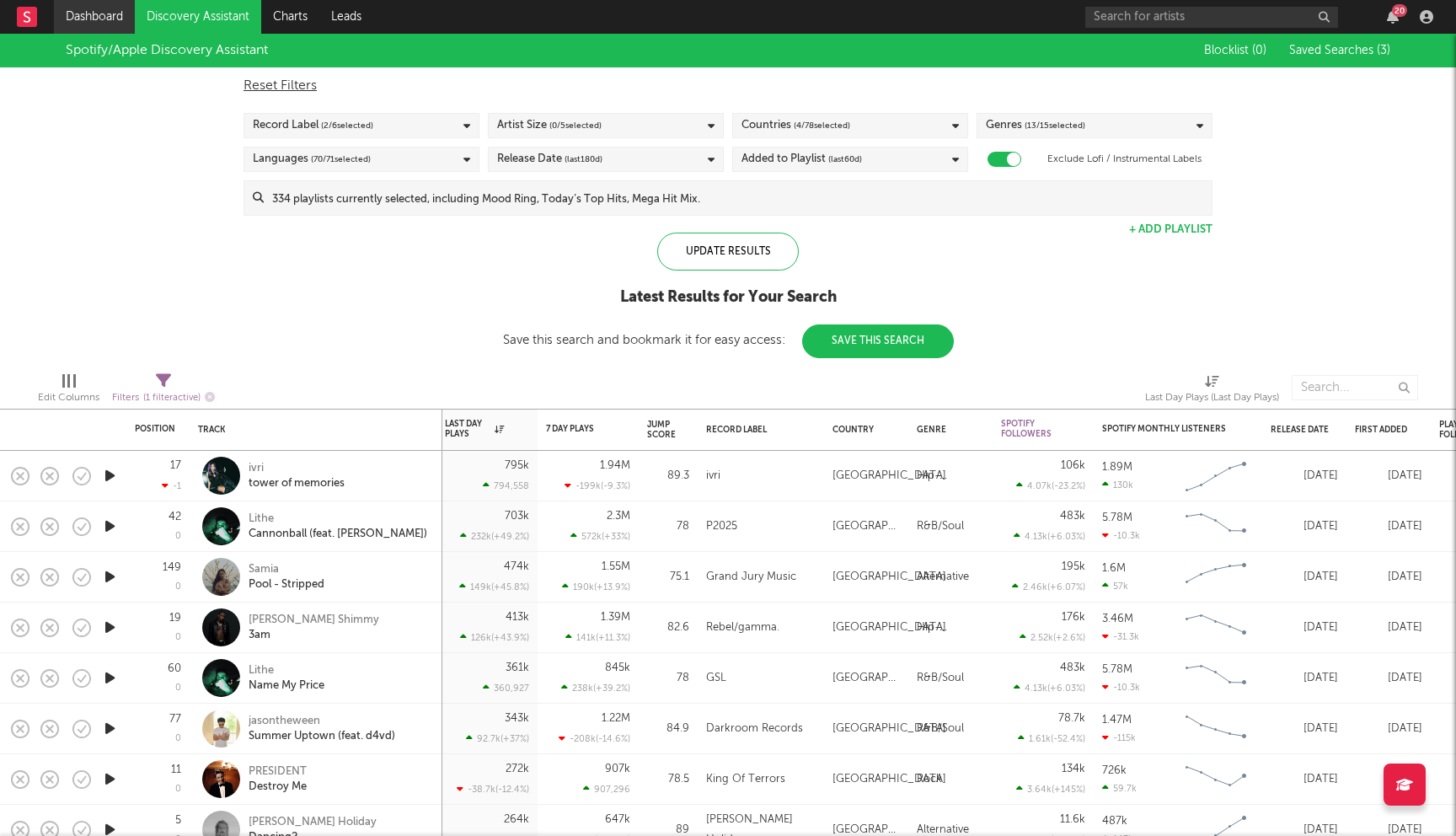
click at [95, 13] on link "Dashboard" at bounding box center [95, 17] width 81 height 34
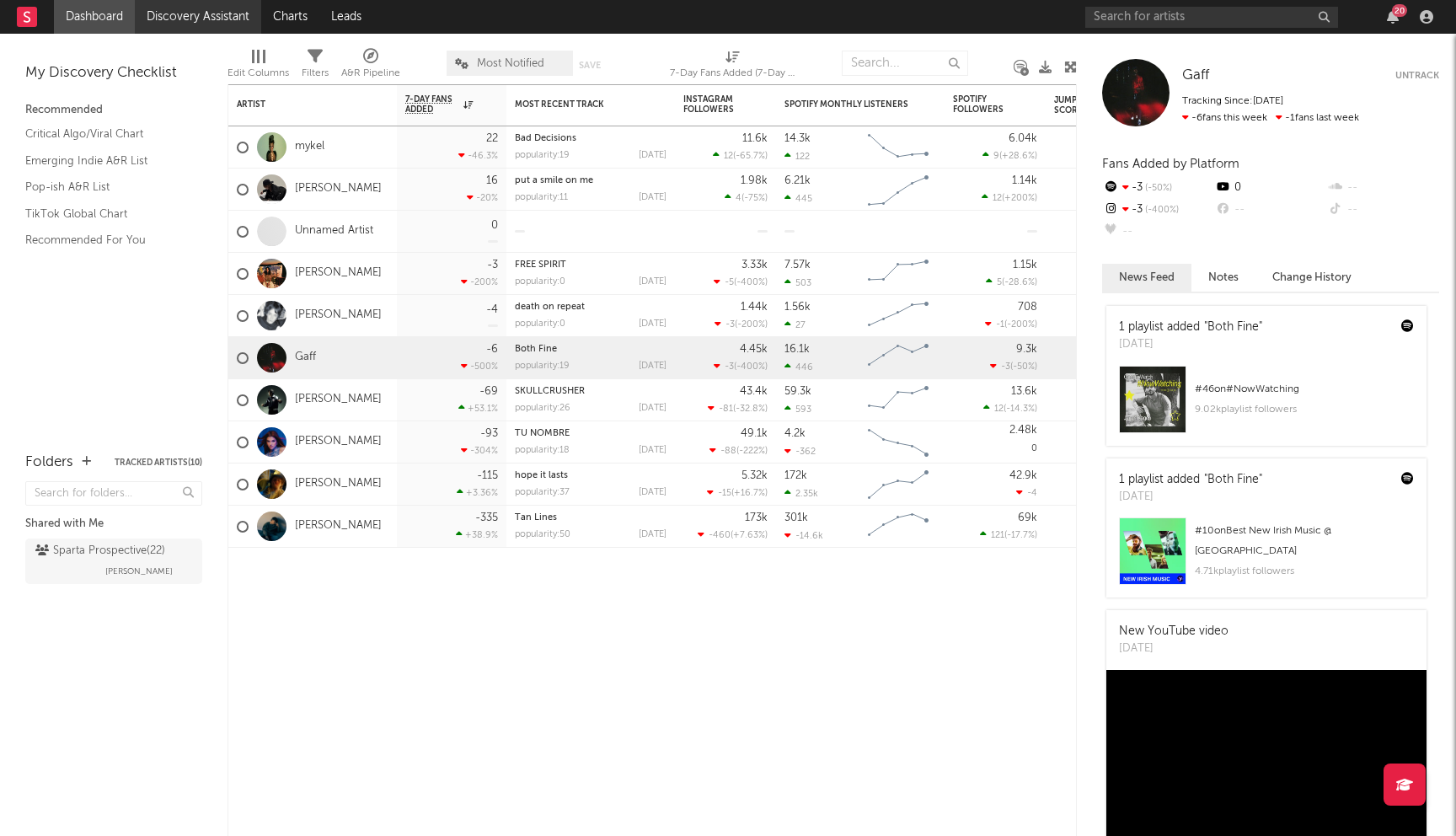
click at [202, 8] on link "Discovery Assistant" at bounding box center [197, 17] width 126 height 34
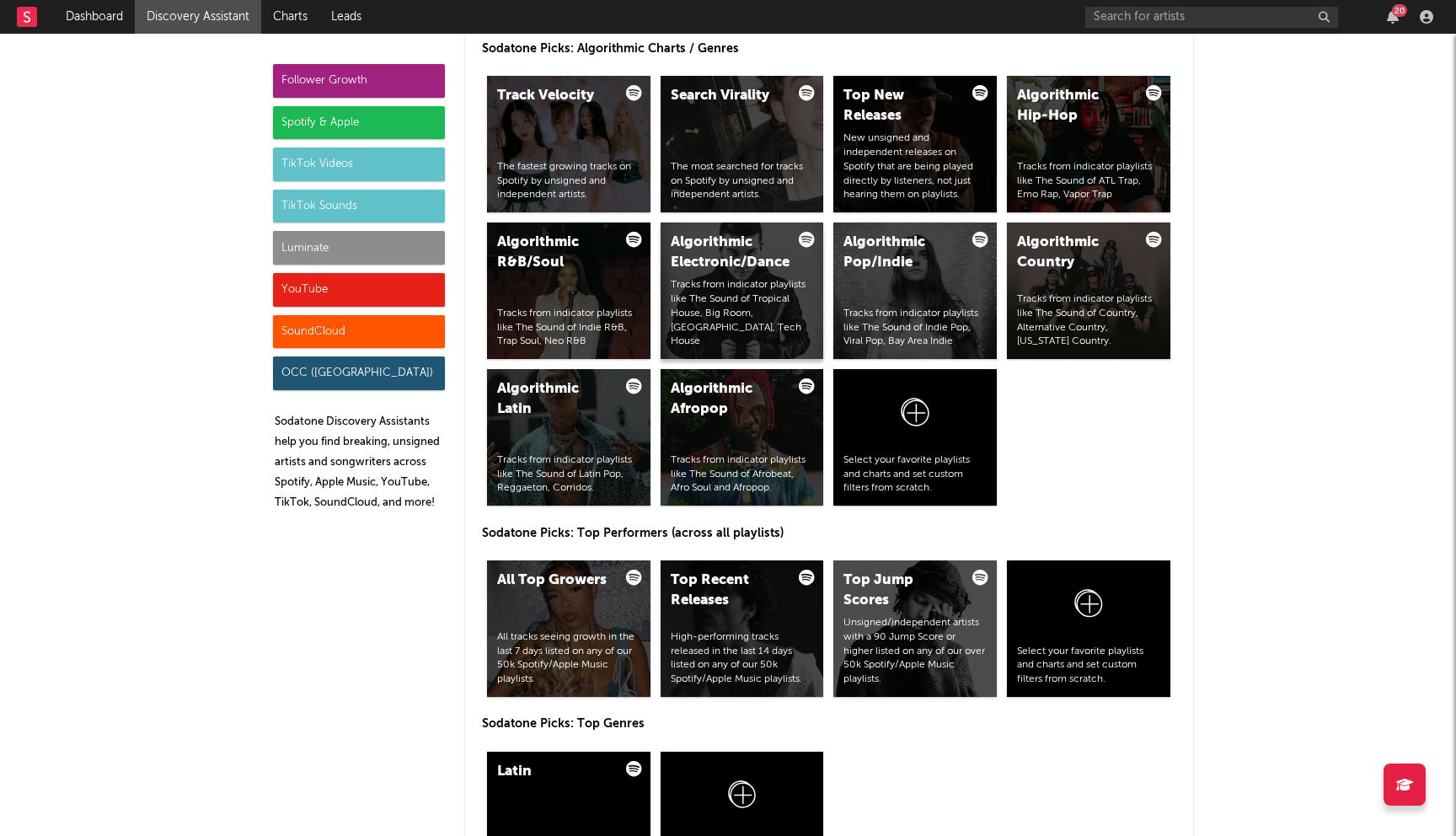
scroll to position [2096, 0]
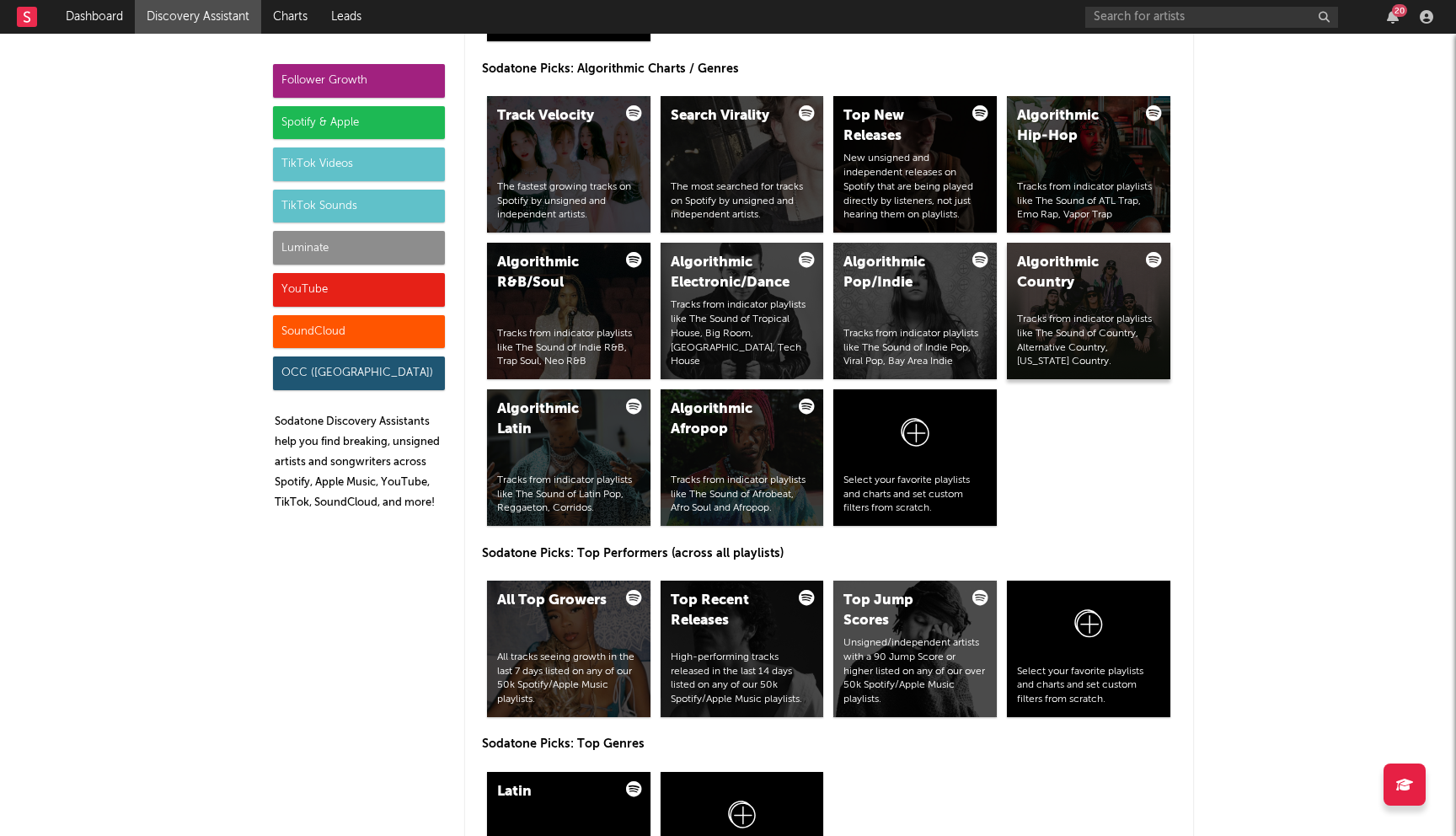
click at [1131, 313] on div "Tracks from indicator playlists like The Sound of Country, Alternative Country,…" at bounding box center [1088, 340] width 143 height 57
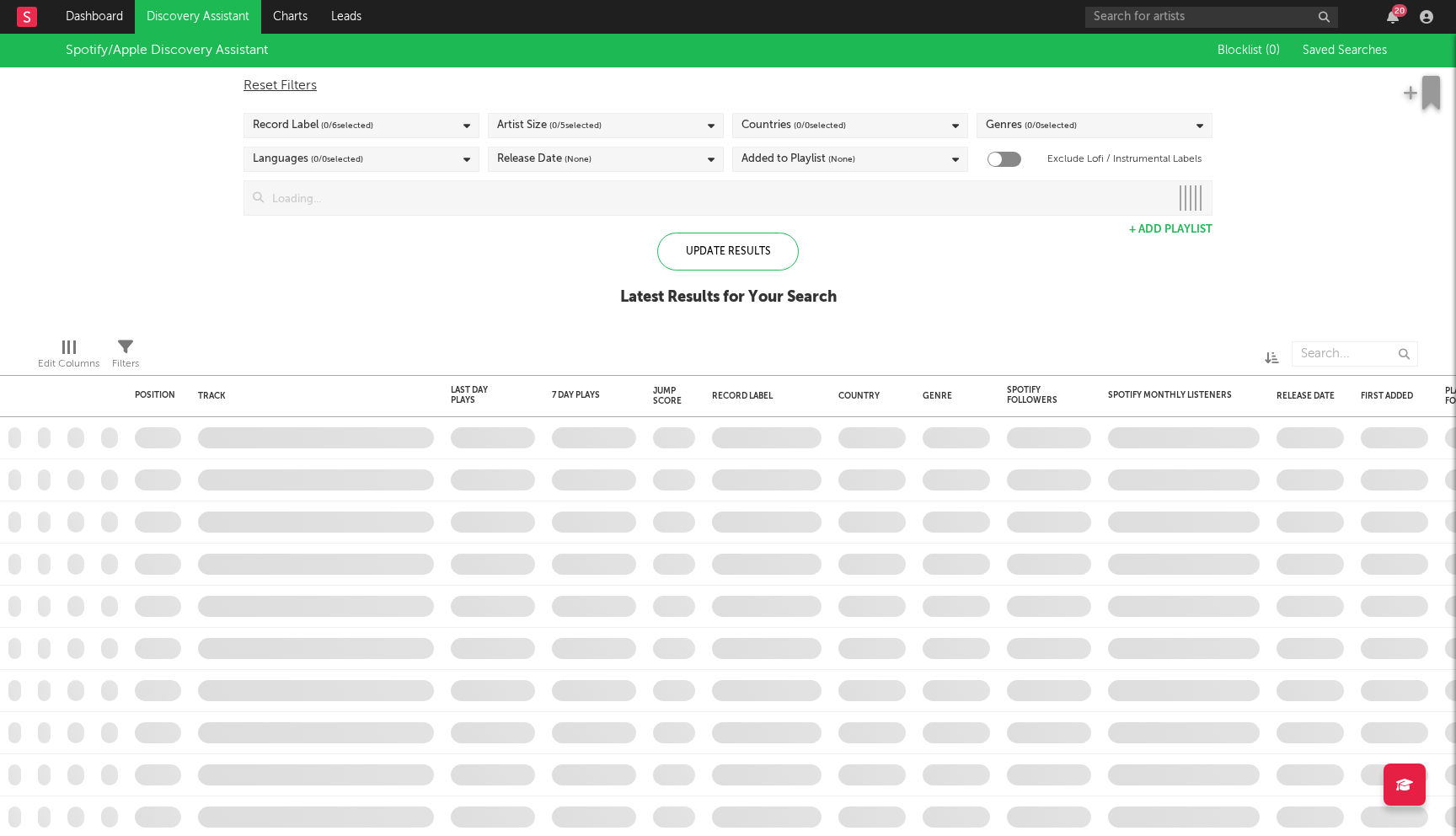
checkbox input "true"
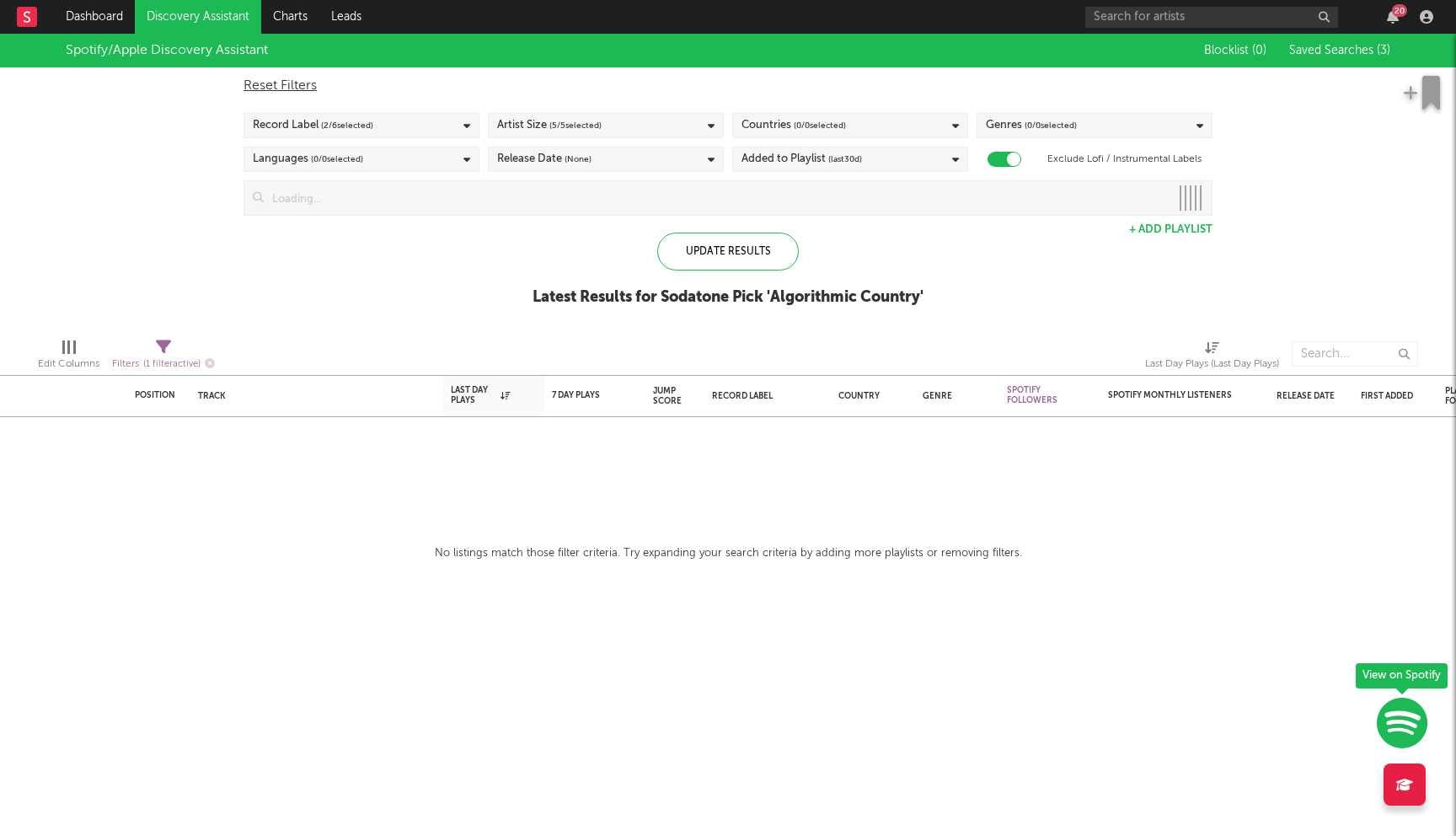
click at [483, 197] on input at bounding box center [717, 198] width 906 height 34
click at [791, 162] on div "Added to Playlist (last 30 d)" at bounding box center [802, 159] width 120 height 20
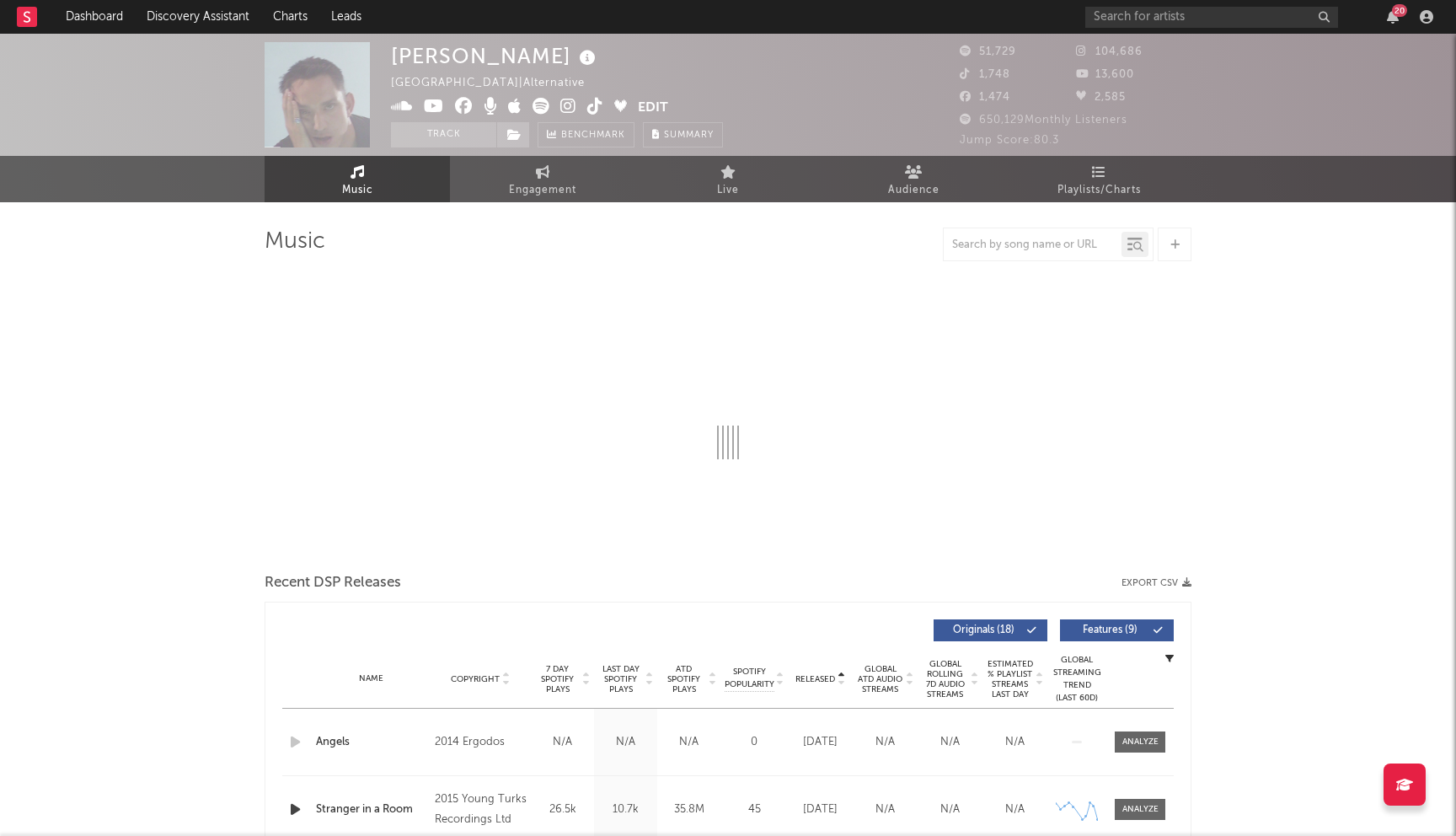
select select "6m"
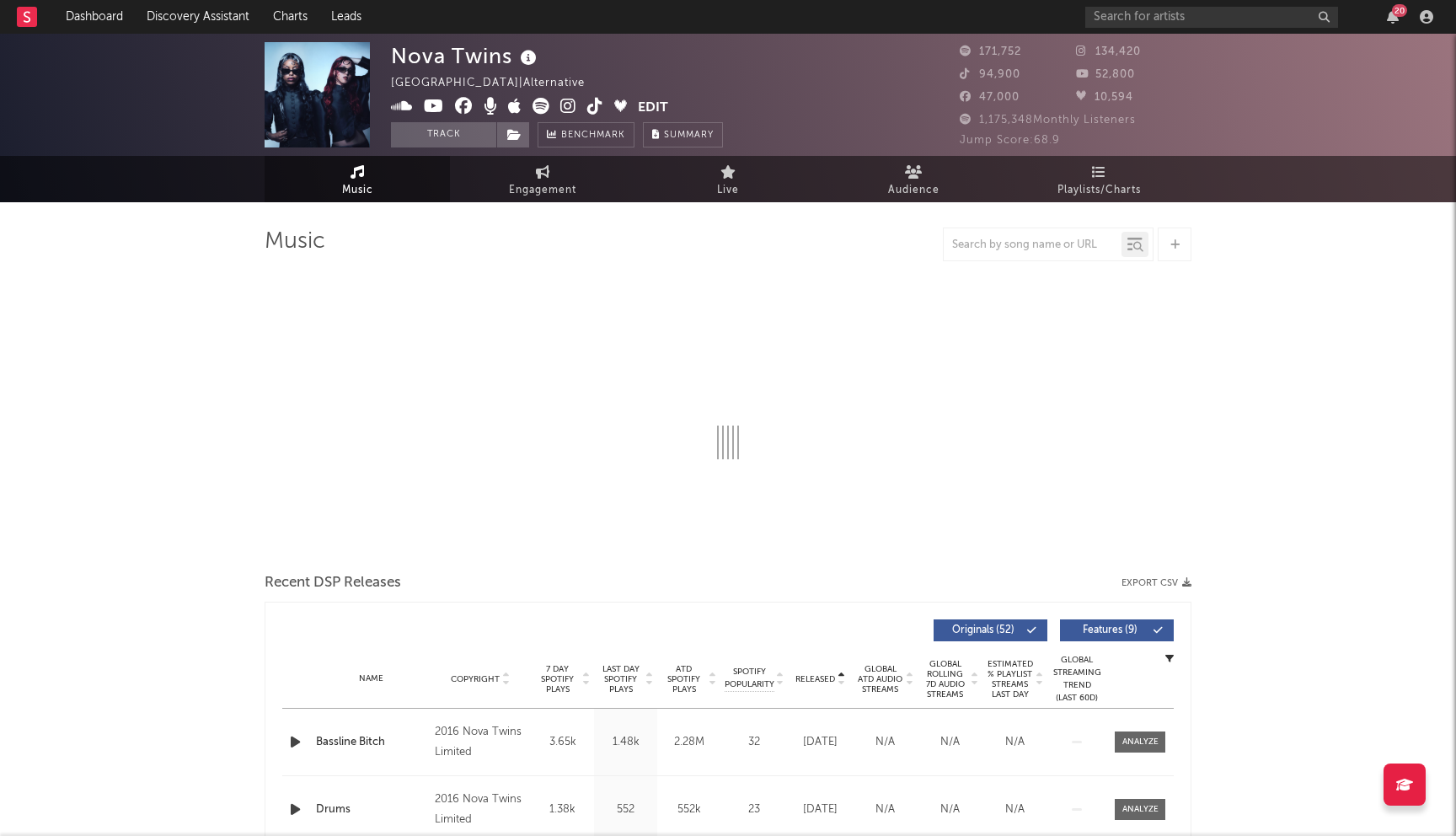
select select "6m"
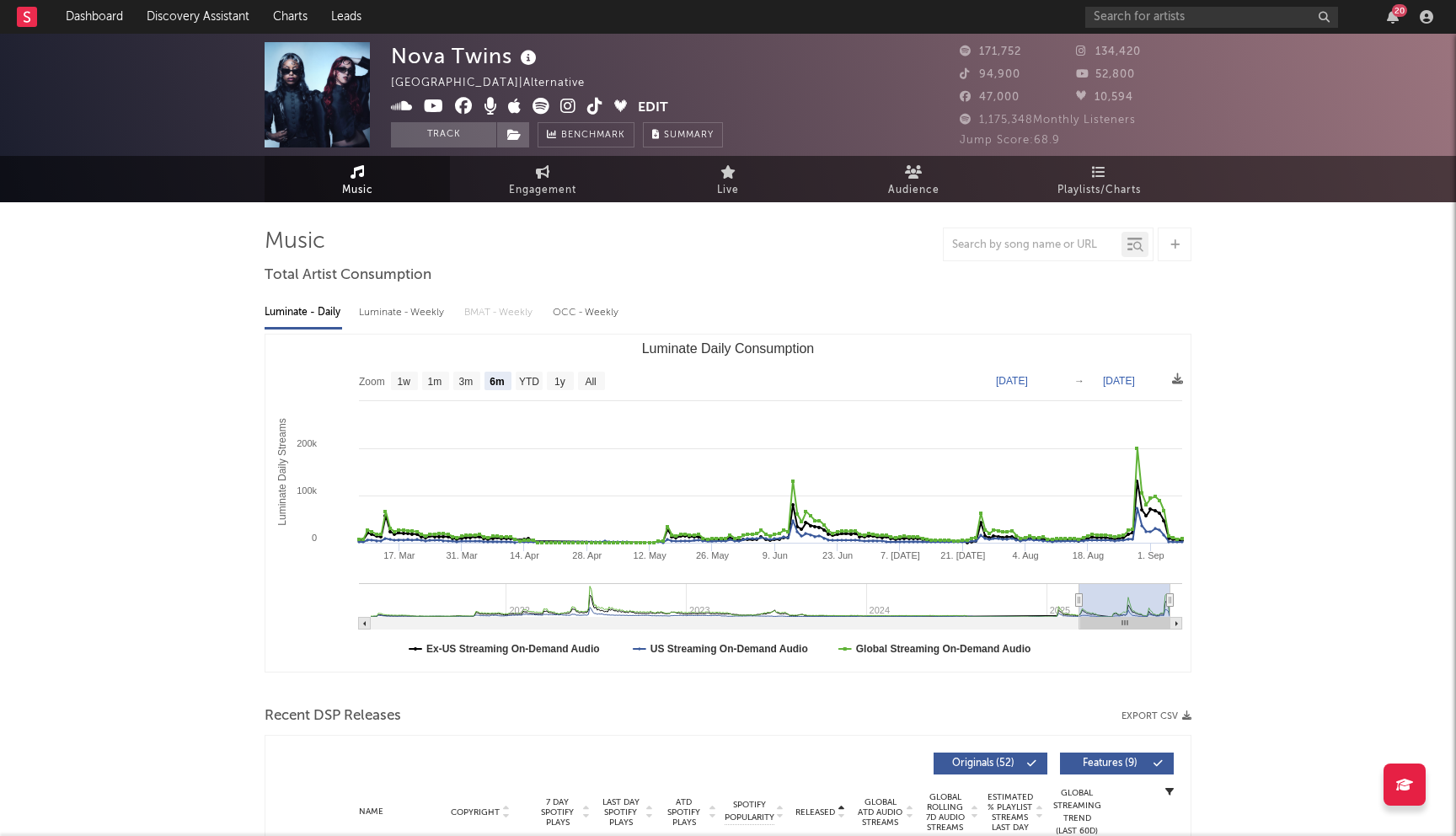
click at [463, 105] on icon at bounding box center [463, 106] width 18 height 17
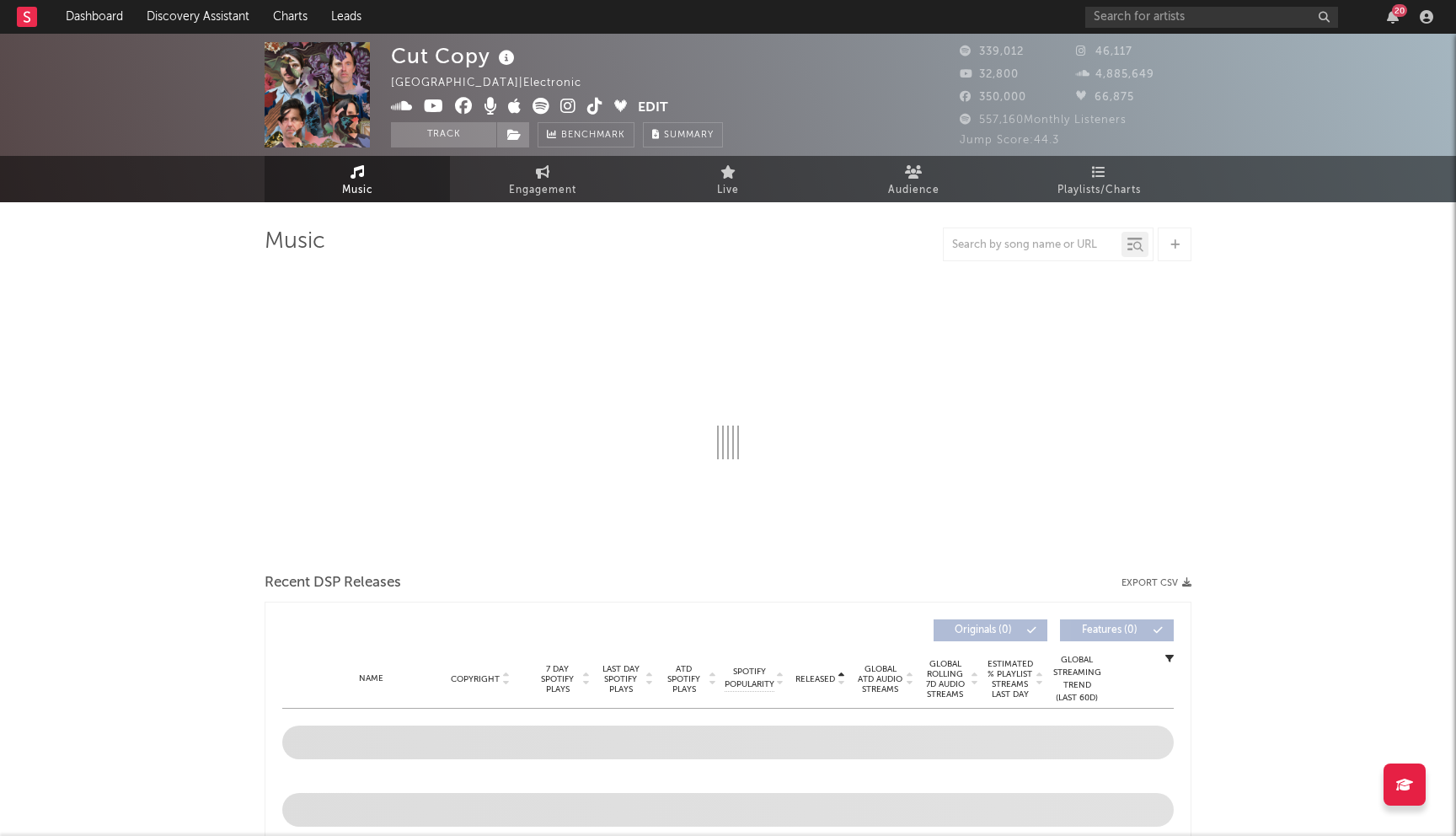
select select "6m"
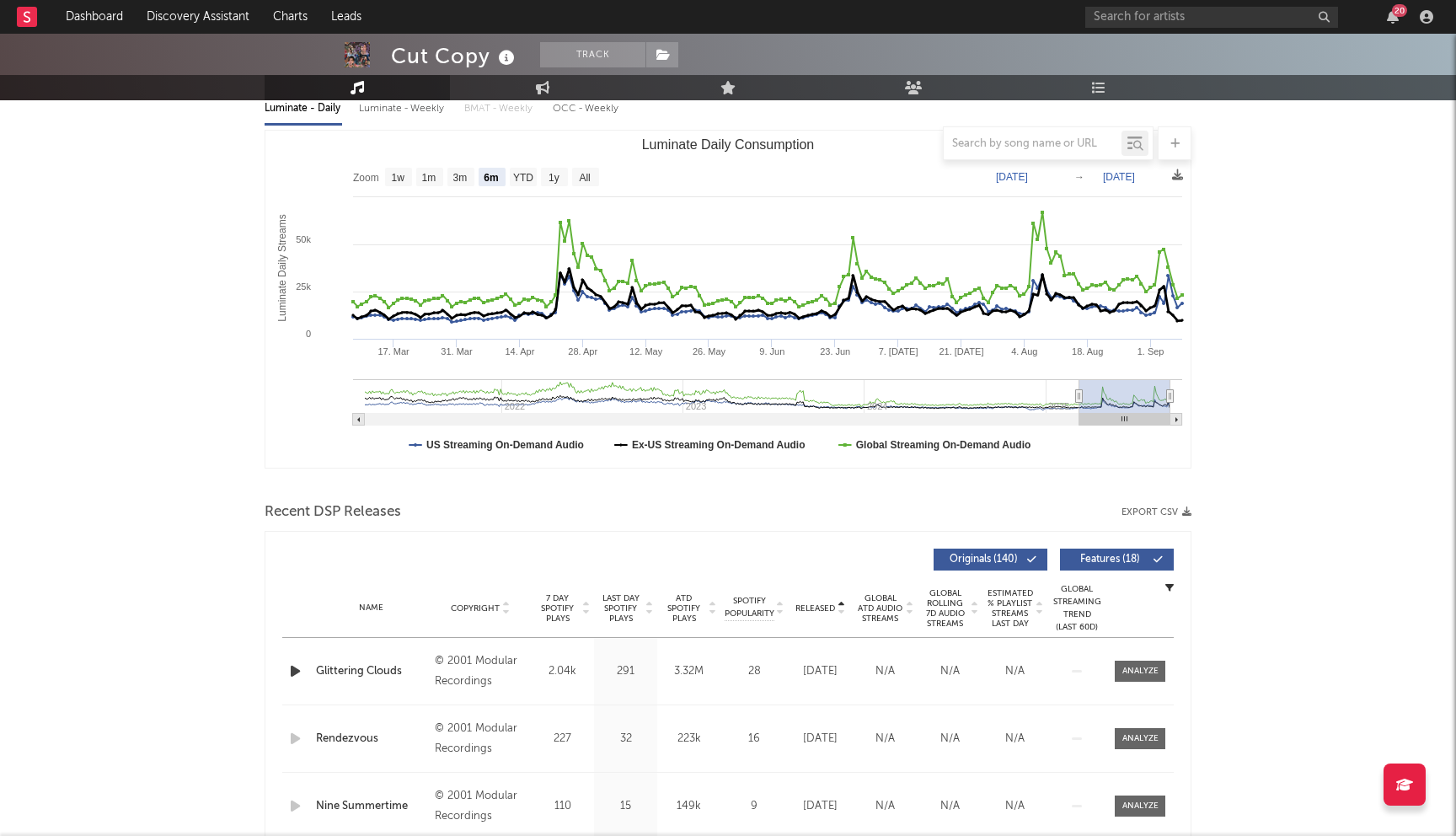
scroll to position [453, 0]
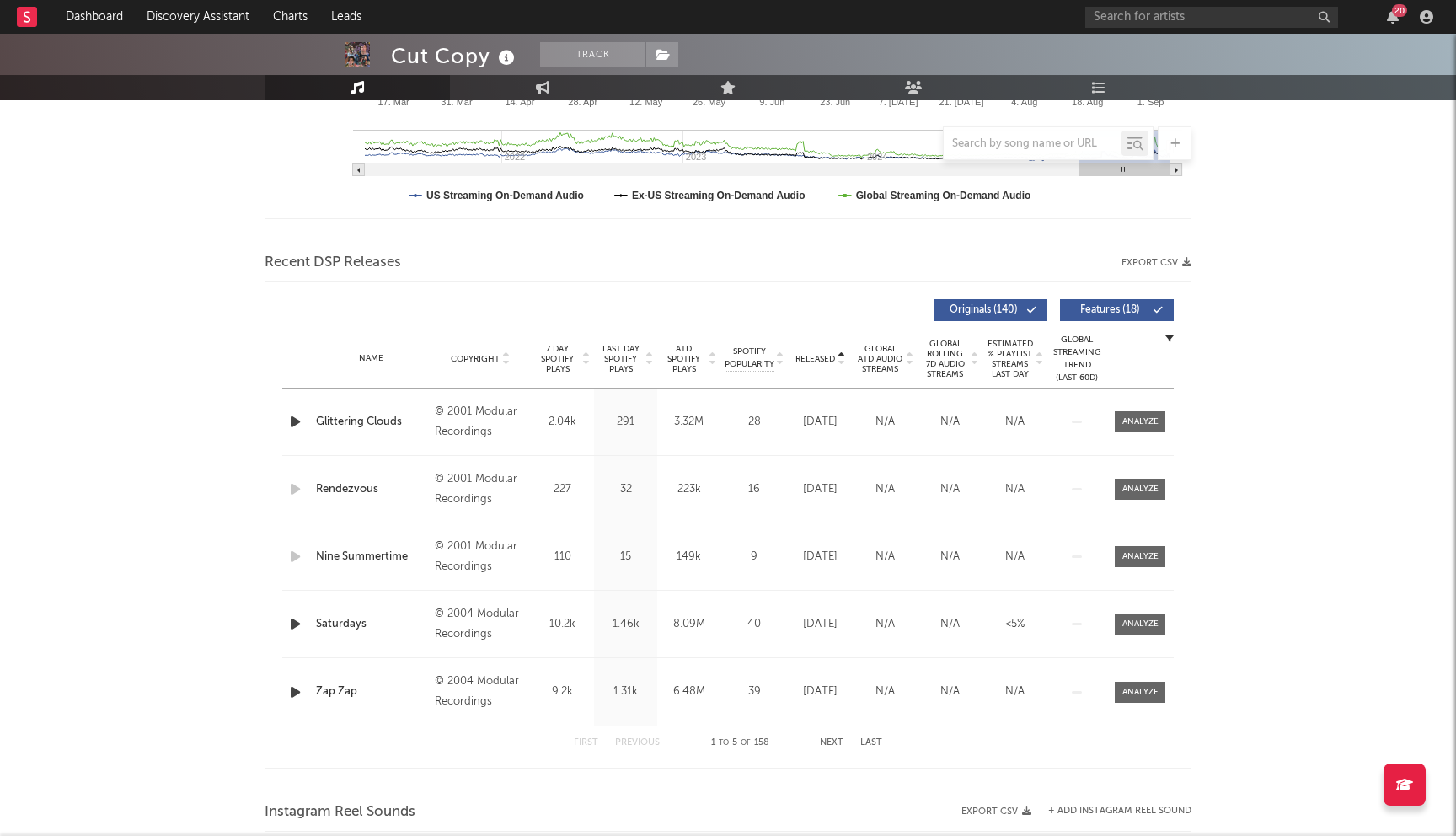
click at [827, 362] on span "Released" at bounding box center [815, 359] width 40 height 10
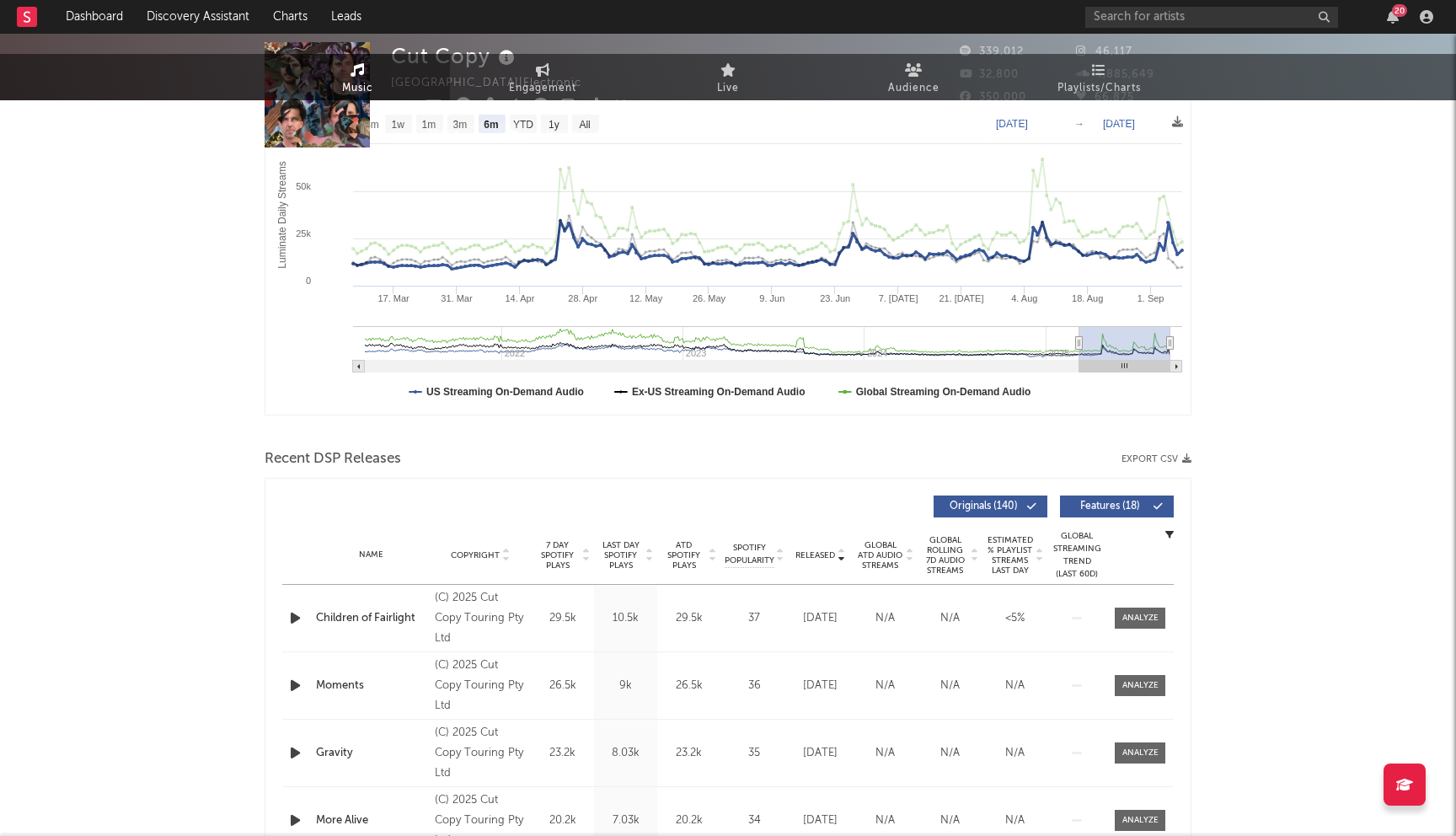
scroll to position [0, 0]
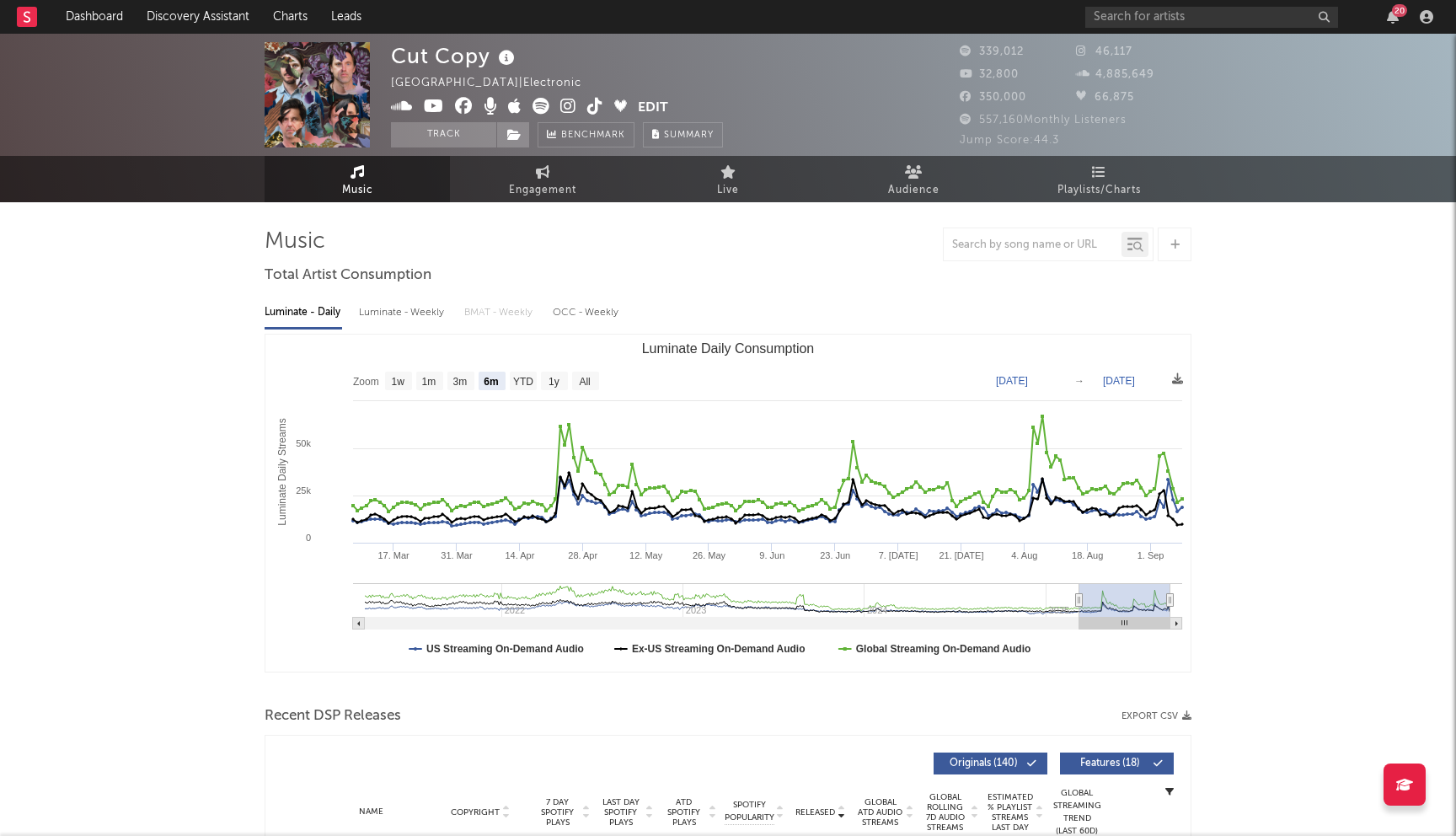
click at [464, 106] on icon at bounding box center [463, 106] width 18 height 17
